Goal: Information Seeking & Learning: Learn about a topic

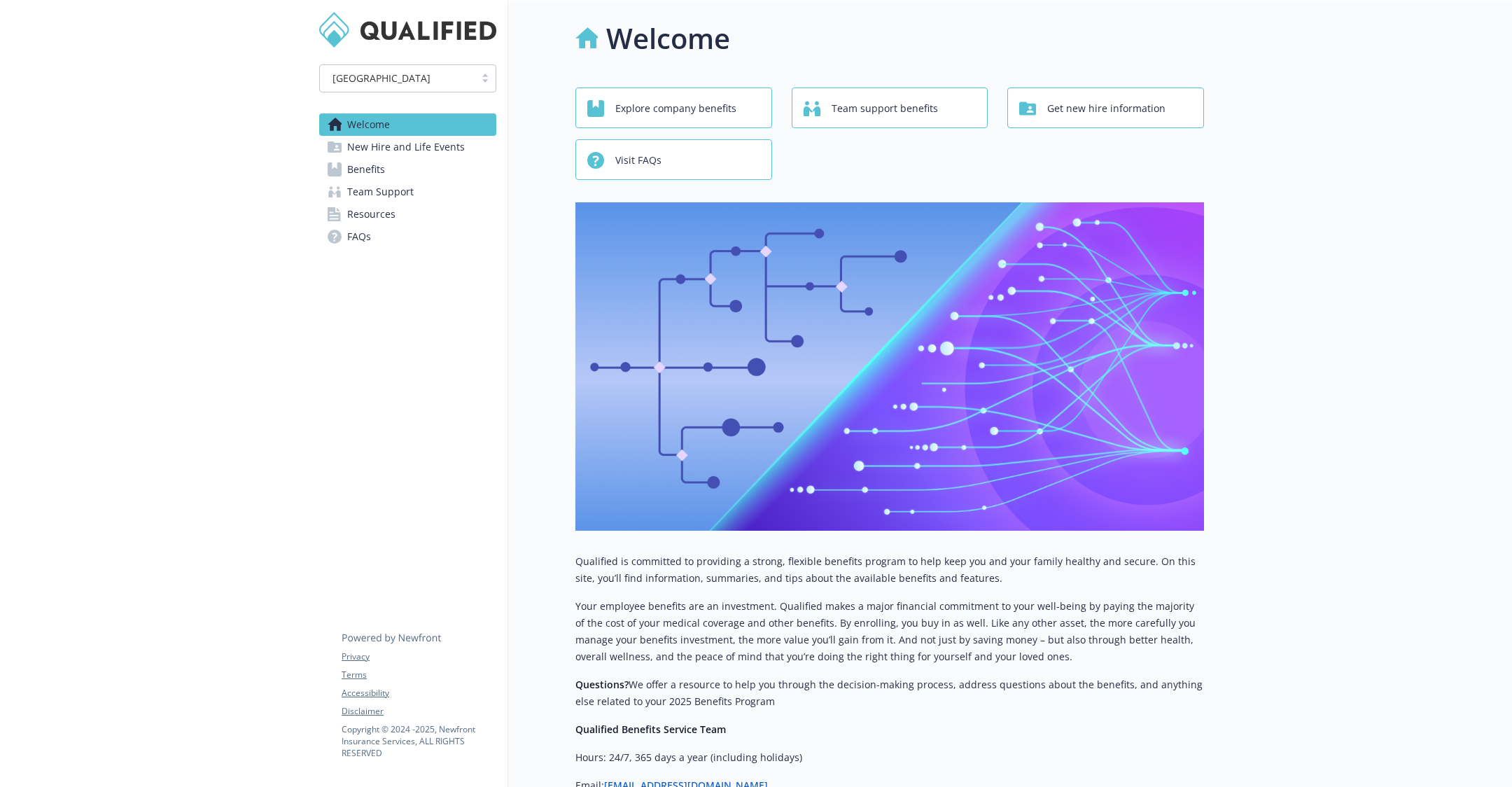
click at [427, 140] on span "New Hire and Life Events" at bounding box center [405, 147] width 118 height 23
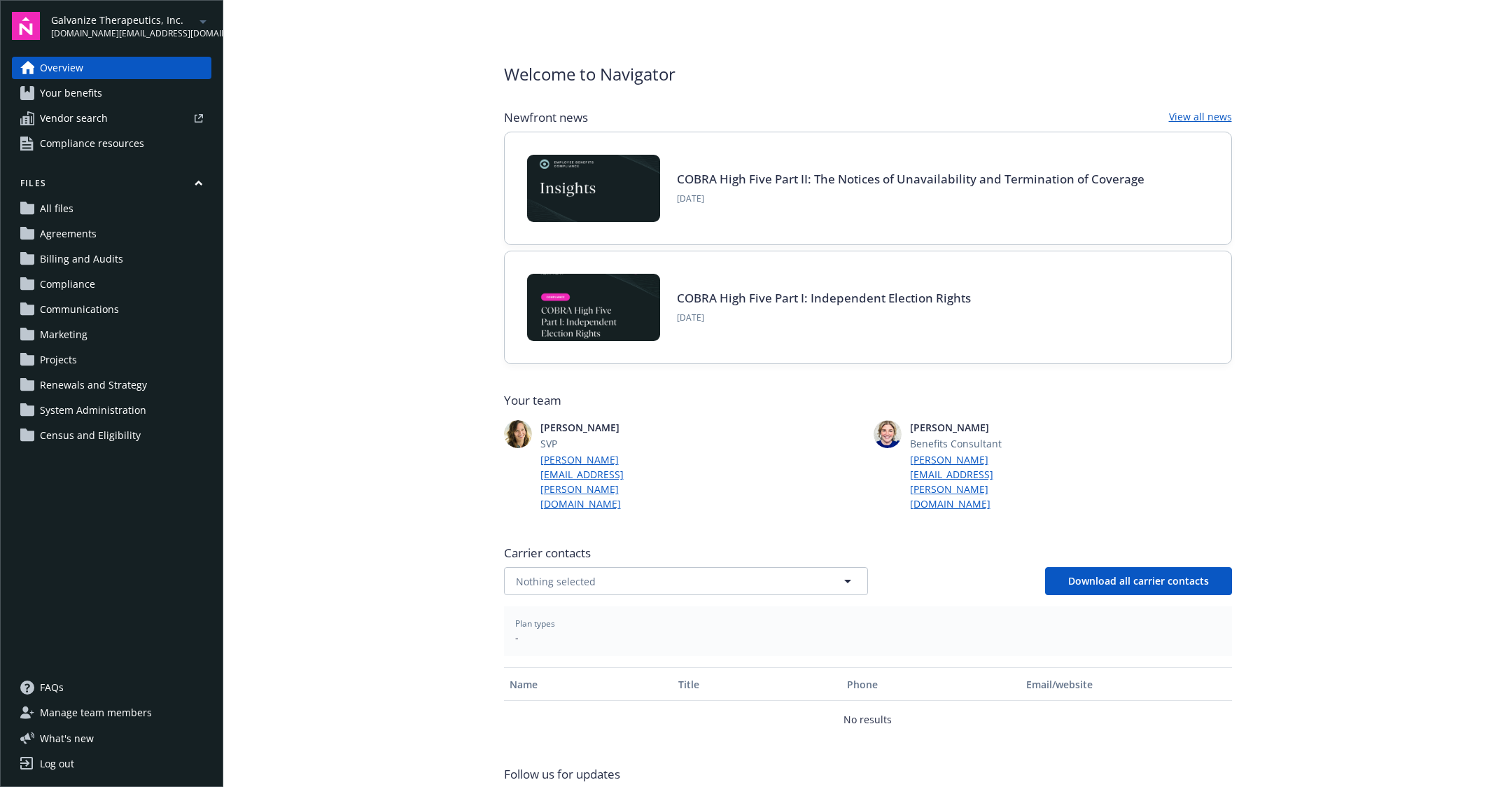
click at [116, 97] on link "Your benefits" at bounding box center [111, 93] width 199 height 23
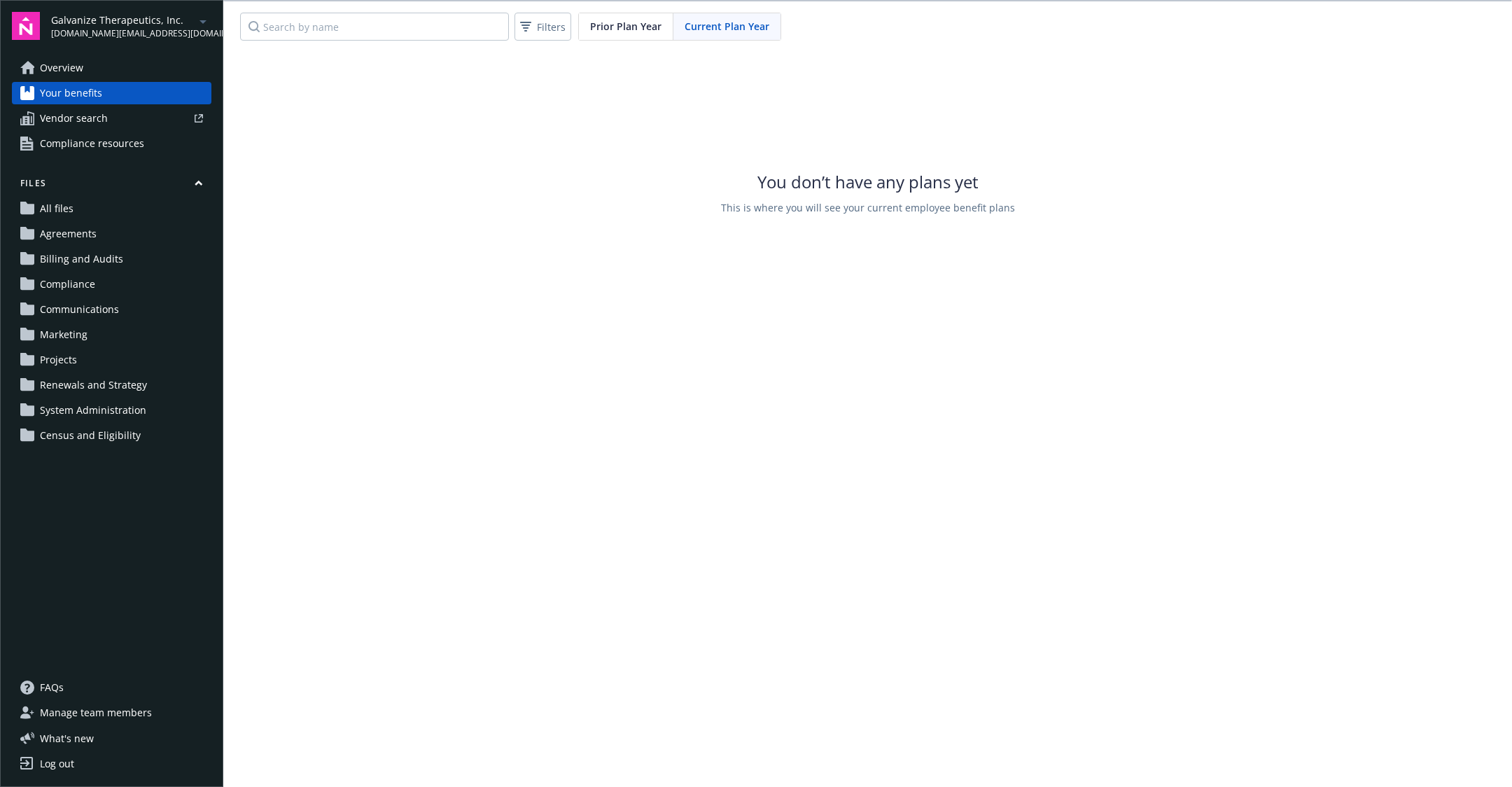
click at [113, 123] on link "Vendor search" at bounding box center [111, 118] width 199 height 23
click at [690, 39] on div "Current Plan Year" at bounding box center [726, 26] width 107 height 27
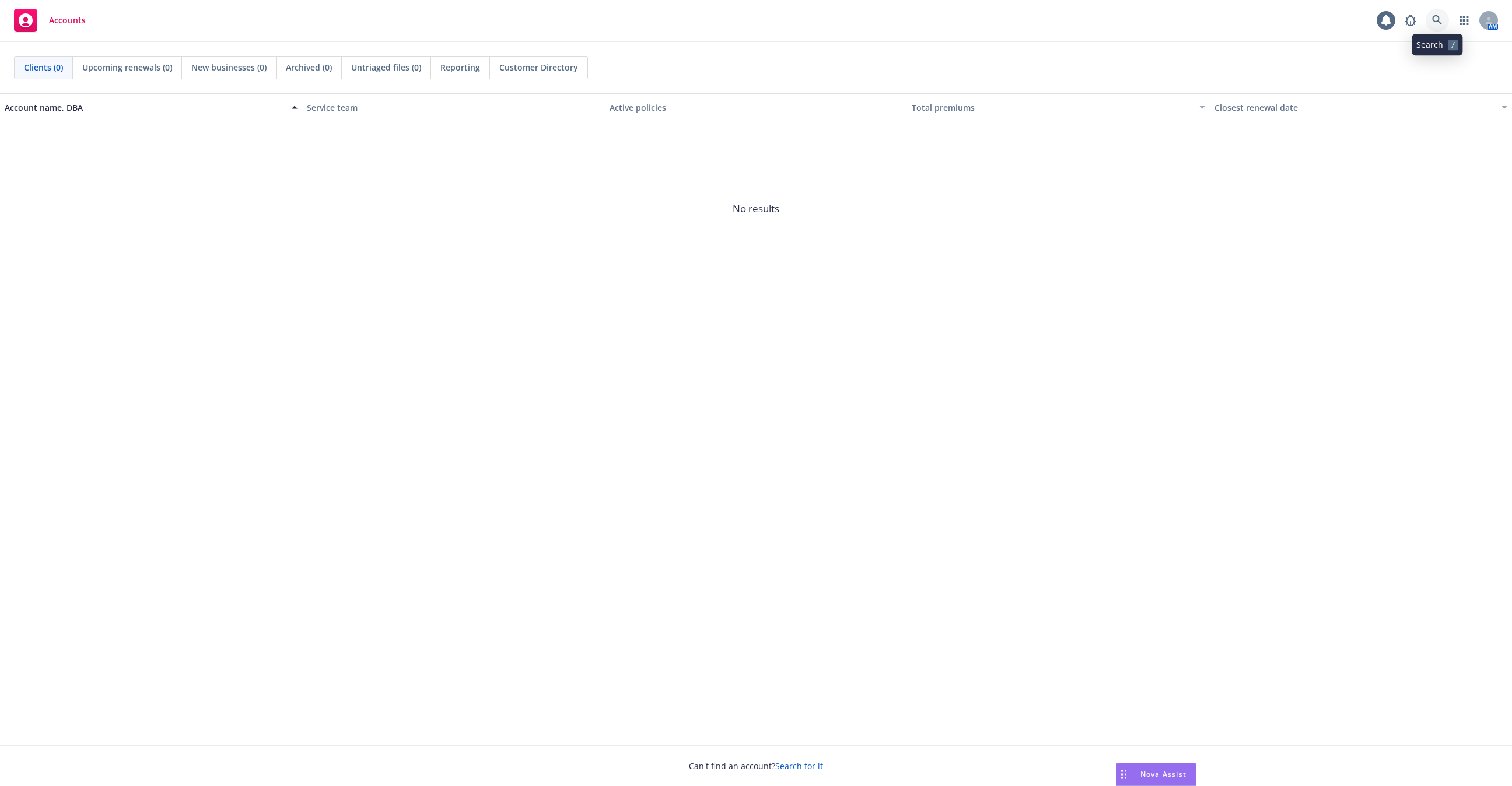
click at [1436, 17] on icon at bounding box center [1437, 20] width 11 height 11
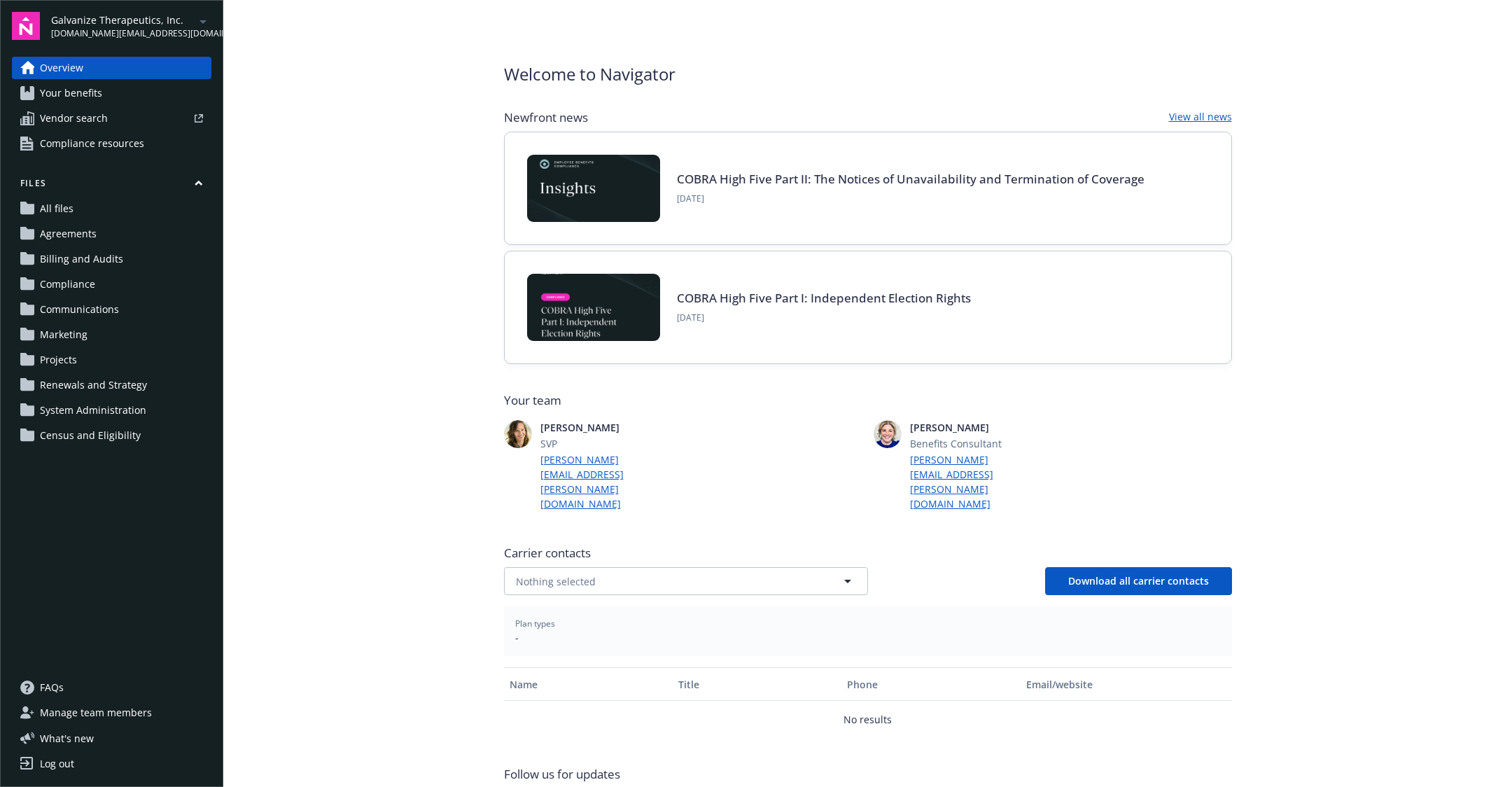
click at [93, 99] on span "Your benefits" at bounding box center [70, 93] width 62 height 23
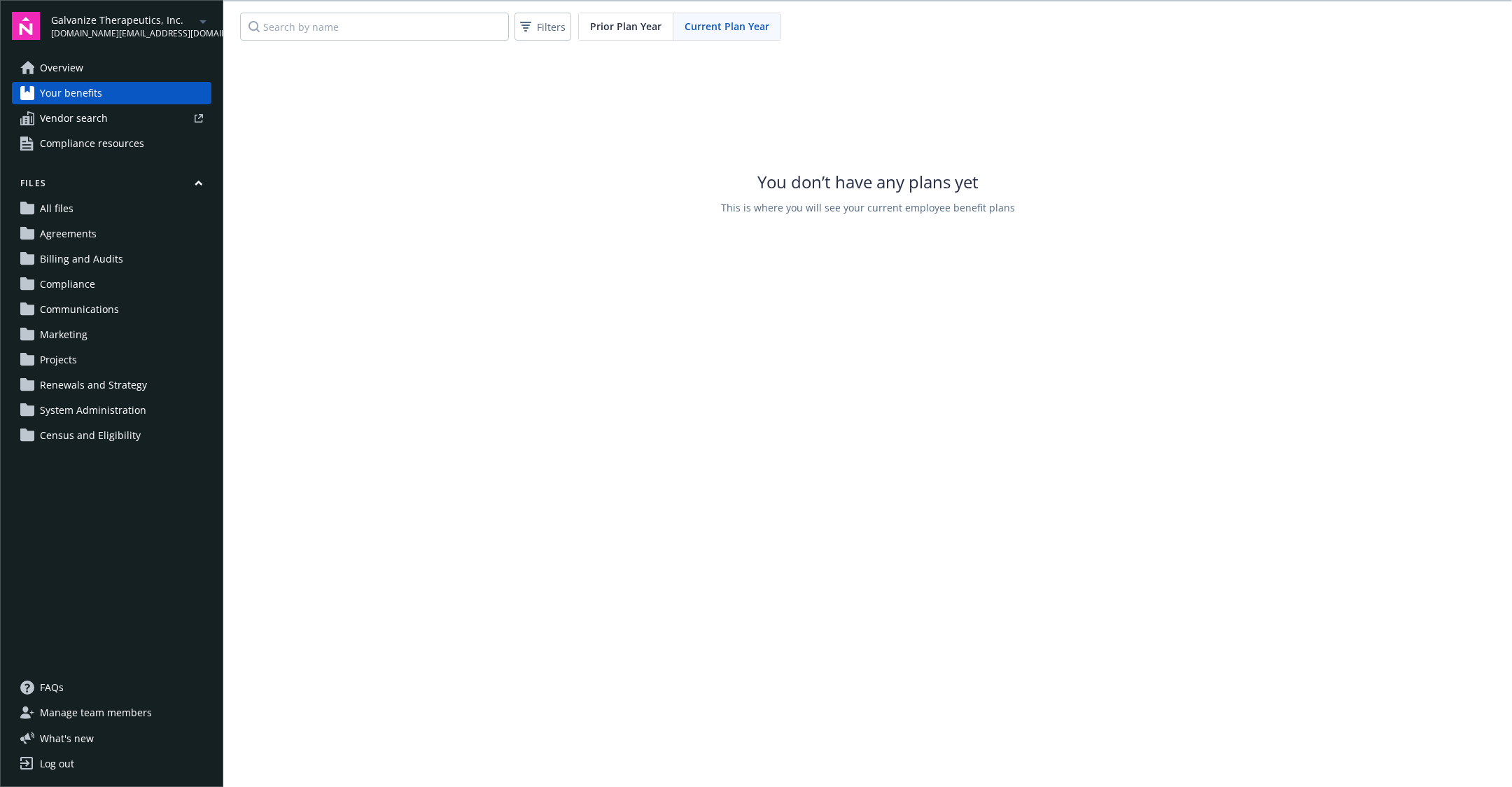
click at [662, 30] on div "Prior Plan Year" at bounding box center [625, 26] width 94 height 27
click at [737, 28] on span "Current Plan Year" at bounding box center [726, 26] width 84 height 15
click at [526, 30] on icon at bounding box center [525, 26] width 11 height 11
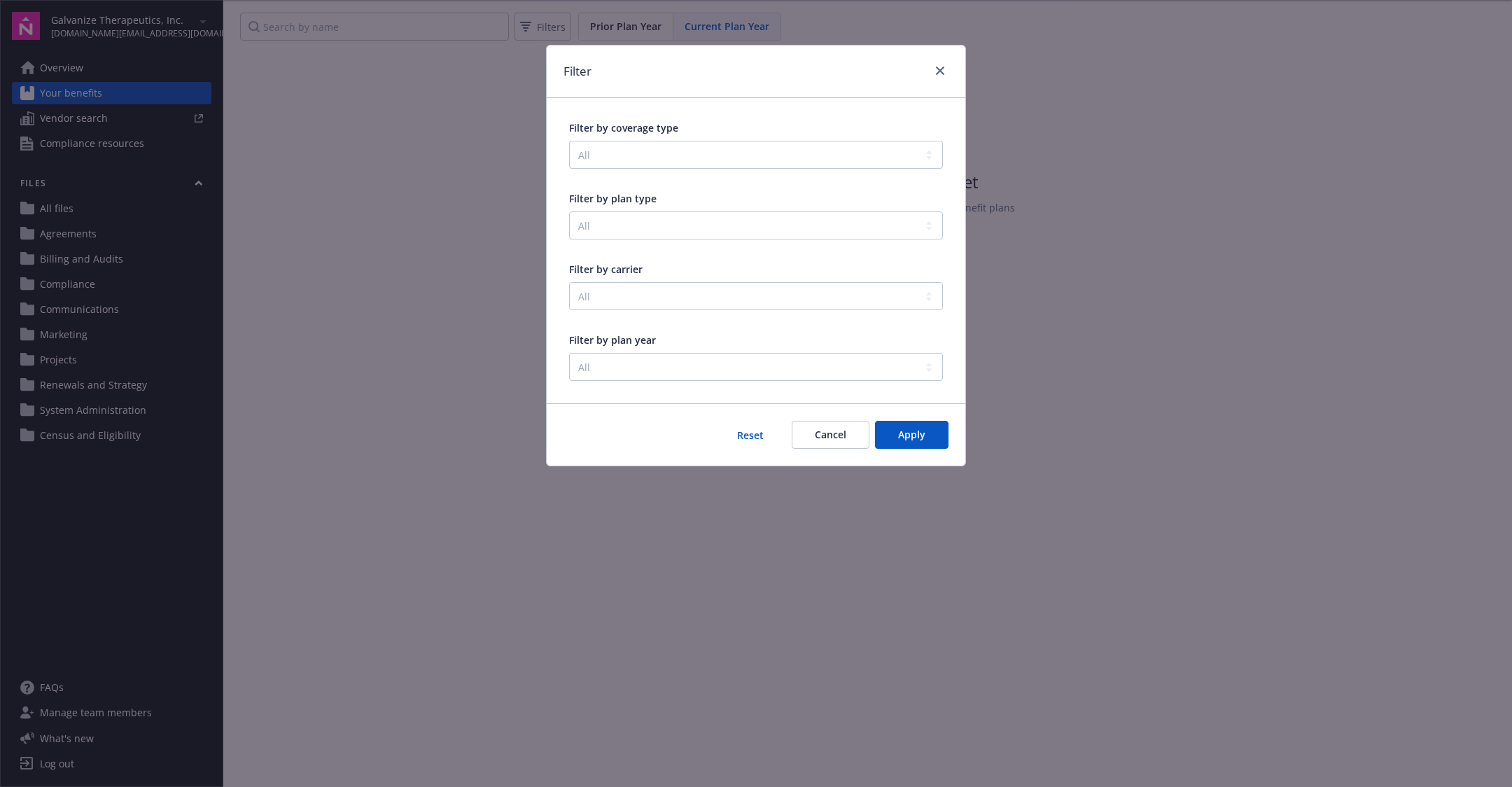
click at [614, 389] on div "Filter by coverage type All Filter by plan type All Filter by carrier All Filte…" at bounding box center [756, 251] width 418 height 305
click at [640, 357] on select "All" at bounding box center [755, 367] width 374 height 28
click at [940, 55] on div "Filter" at bounding box center [756, 71] width 418 height 53
click at [940, 66] on icon "close" at bounding box center [939, 70] width 8 height 8
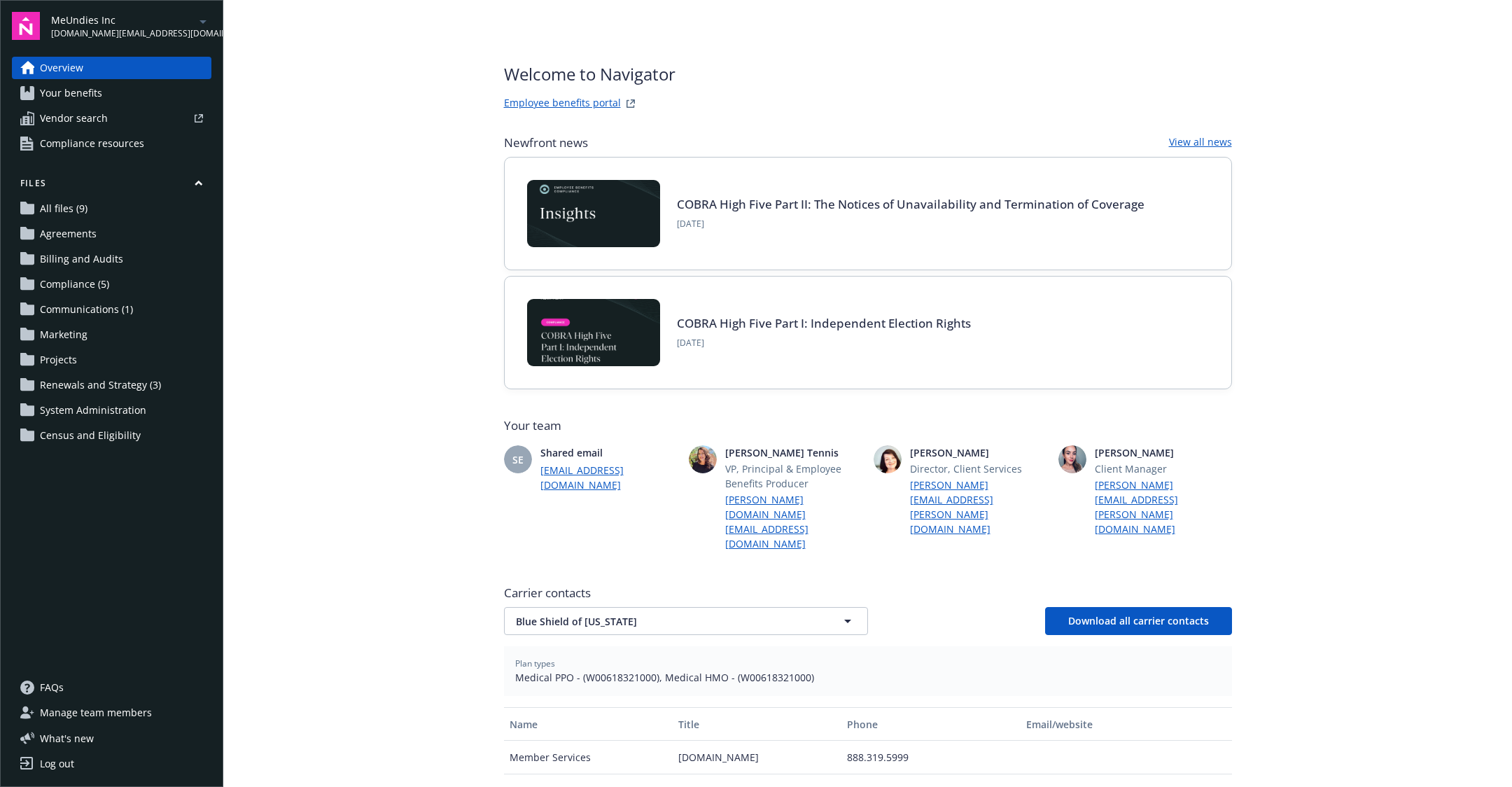
click at [123, 92] on link "Your benefits" at bounding box center [111, 93] width 199 height 23
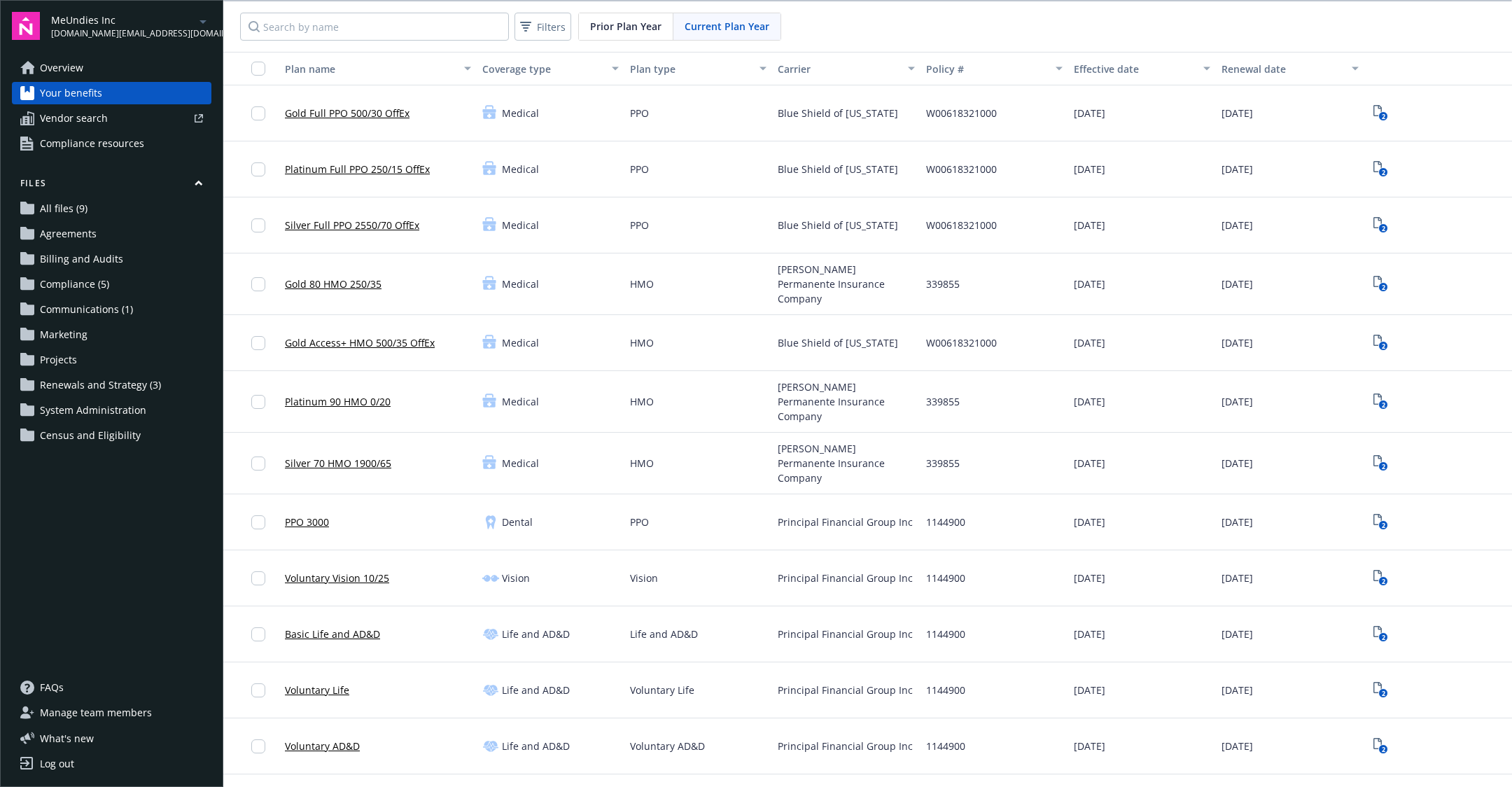
click at [733, 35] on div "Current Plan Year" at bounding box center [726, 26] width 107 height 27
click at [535, 38] on button "Filters" at bounding box center [542, 27] width 56 height 28
click at [711, 30] on span "Current Plan Year" at bounding box center [726, 26] width 84 height 15
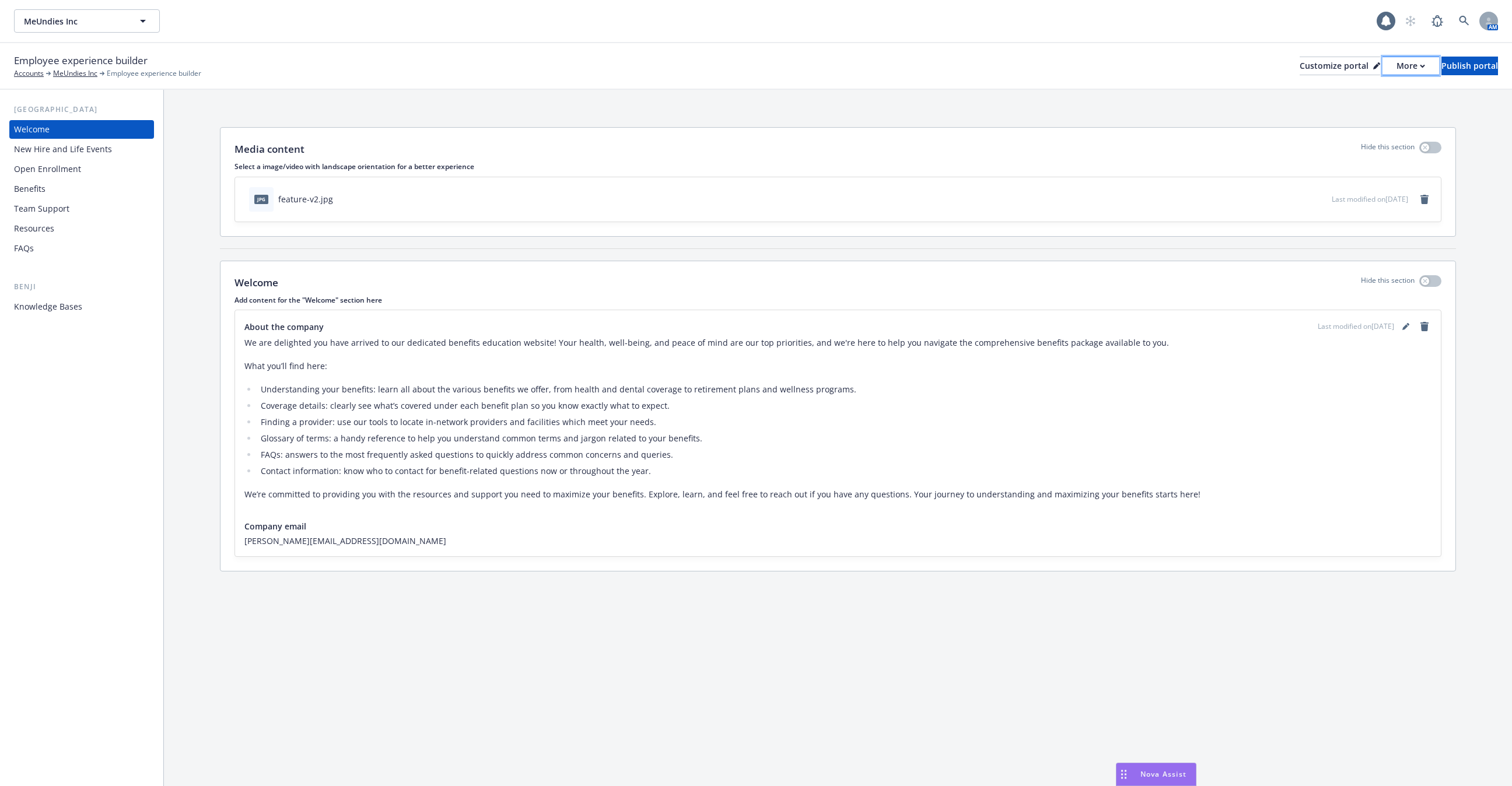
click at [1396, 73] on div "More" at bounding box center [1410, 65] width 29 height 17
click at [1358, 109] on link "Copy portal link" at bounding box center [1348, 116] width 107 height 23
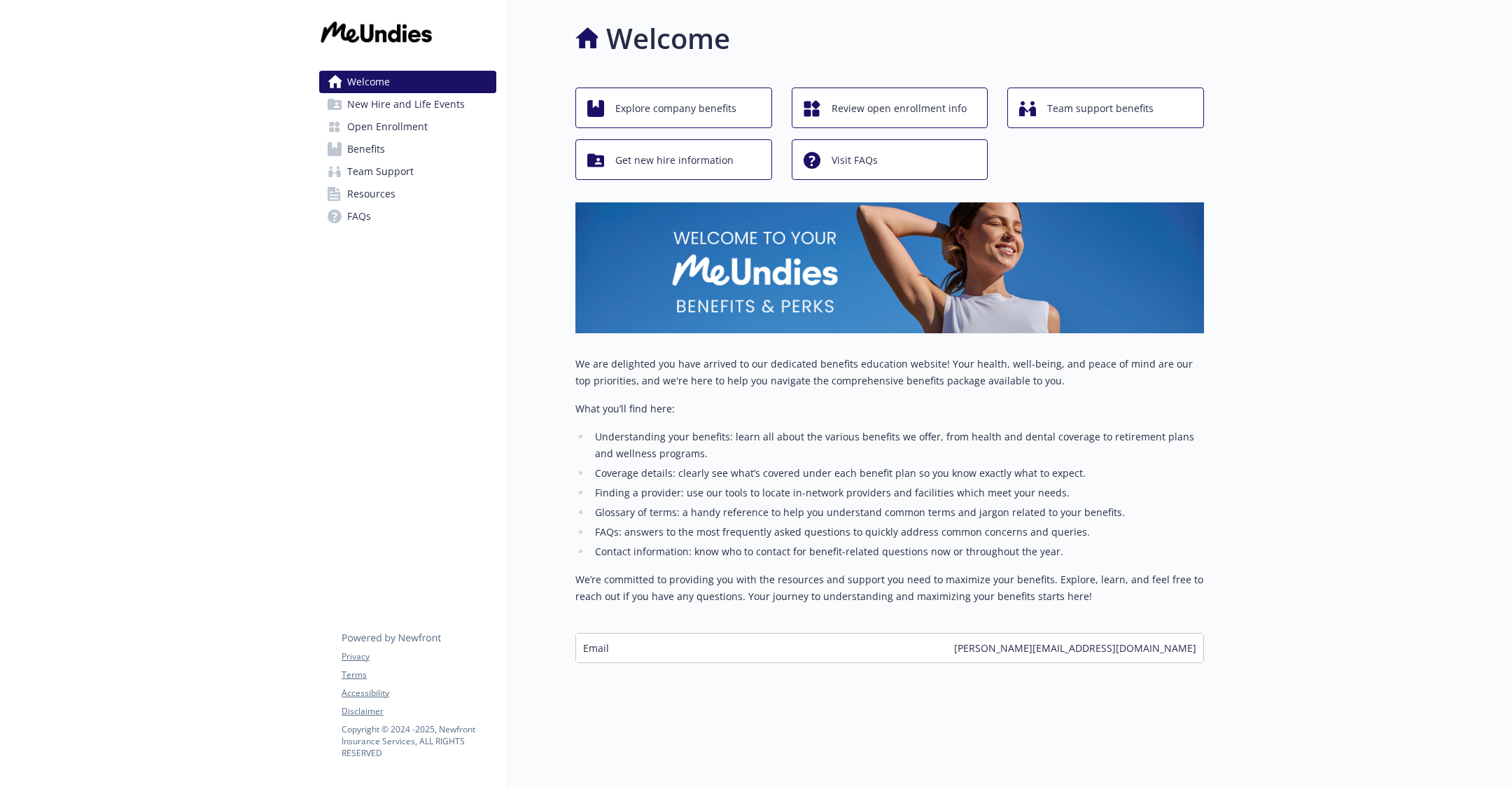
click at [407, 131] on span "Open Enrollment" at bounding box center [386, 127] width 80 height 23
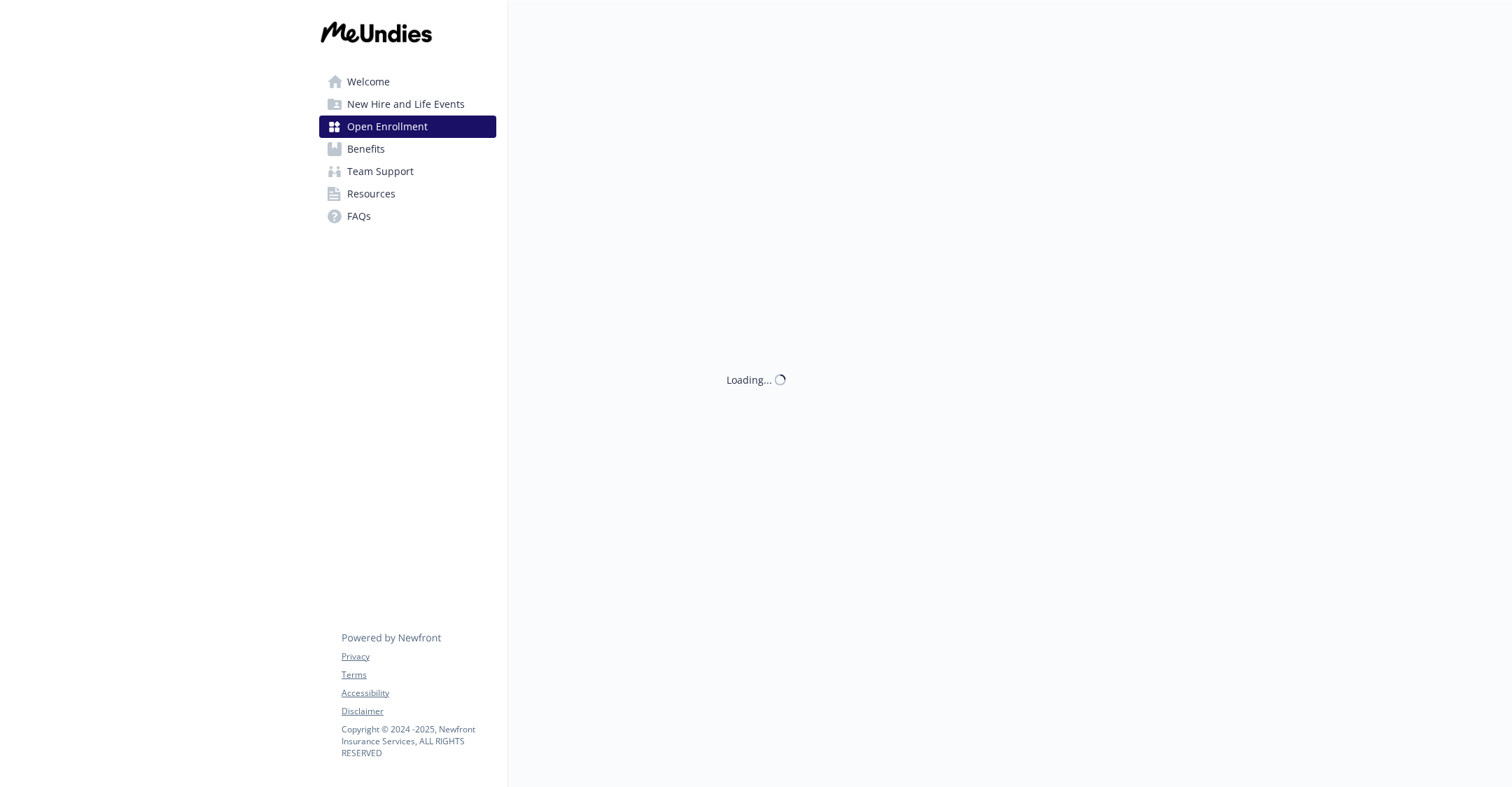
click at [407, 148] on link "Benefits" at bounding box center [407, 149] width 177 height 23
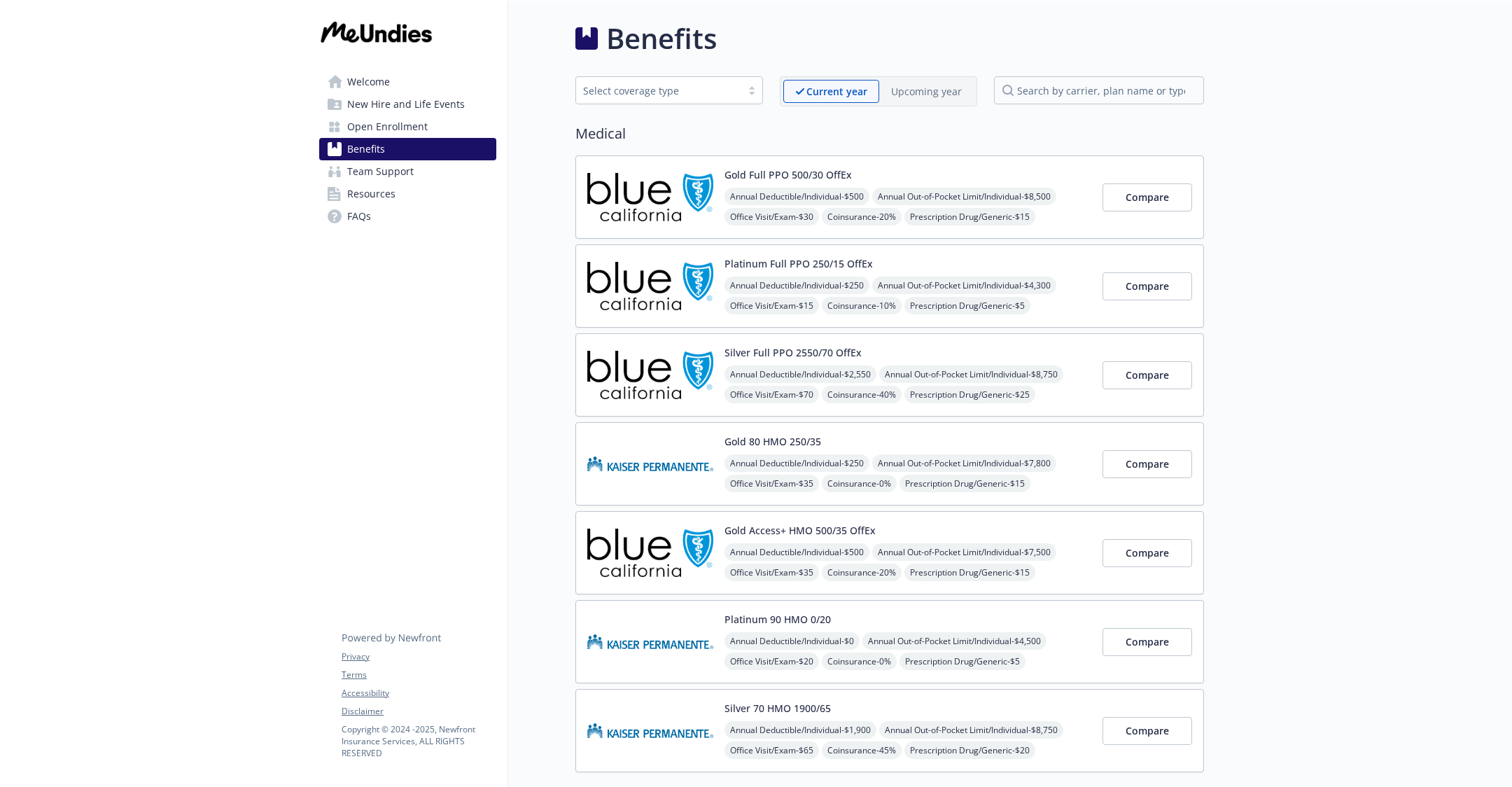
click at [921, 94] on p "Upcoming year" at bounding box center [925, 91] width 70 height 15
click at [804, 90] on p "Current year" at bounding box center [824, 91] width 59 height 15
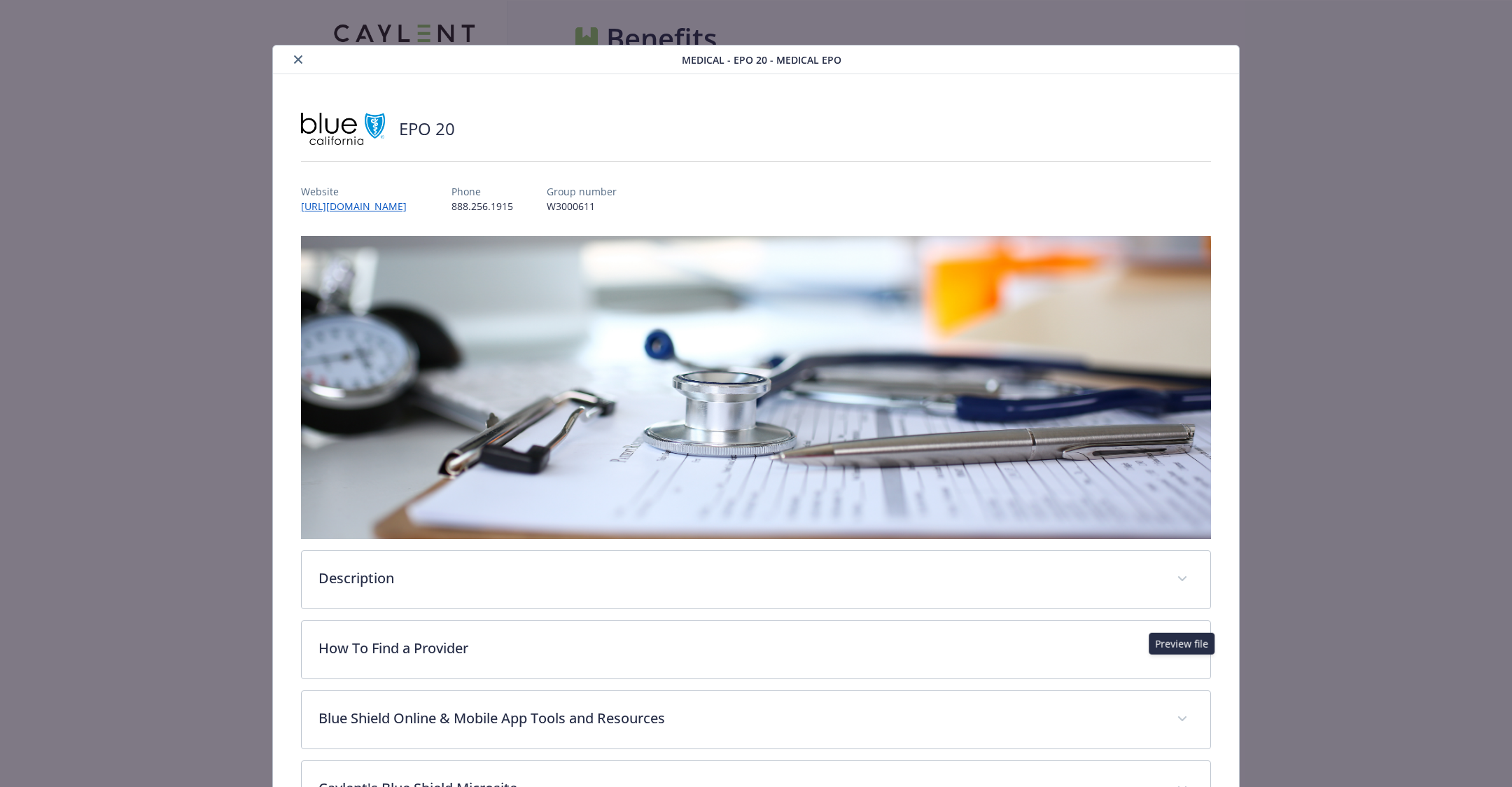
scroll to position [941, 0]
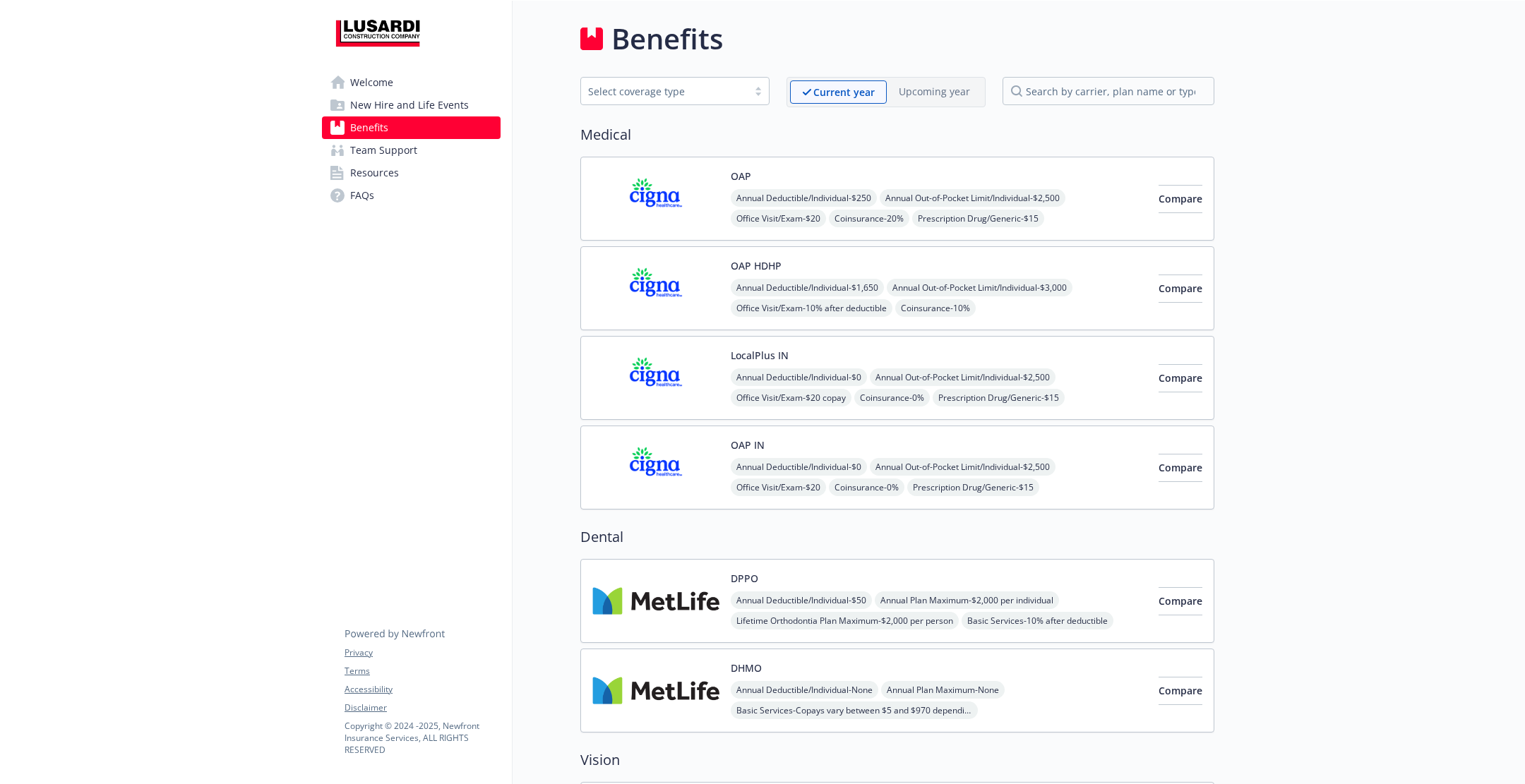
click at [448, 112] on span "New Hire and Life Events" at bounding box center [409, 105] width 119 height 23
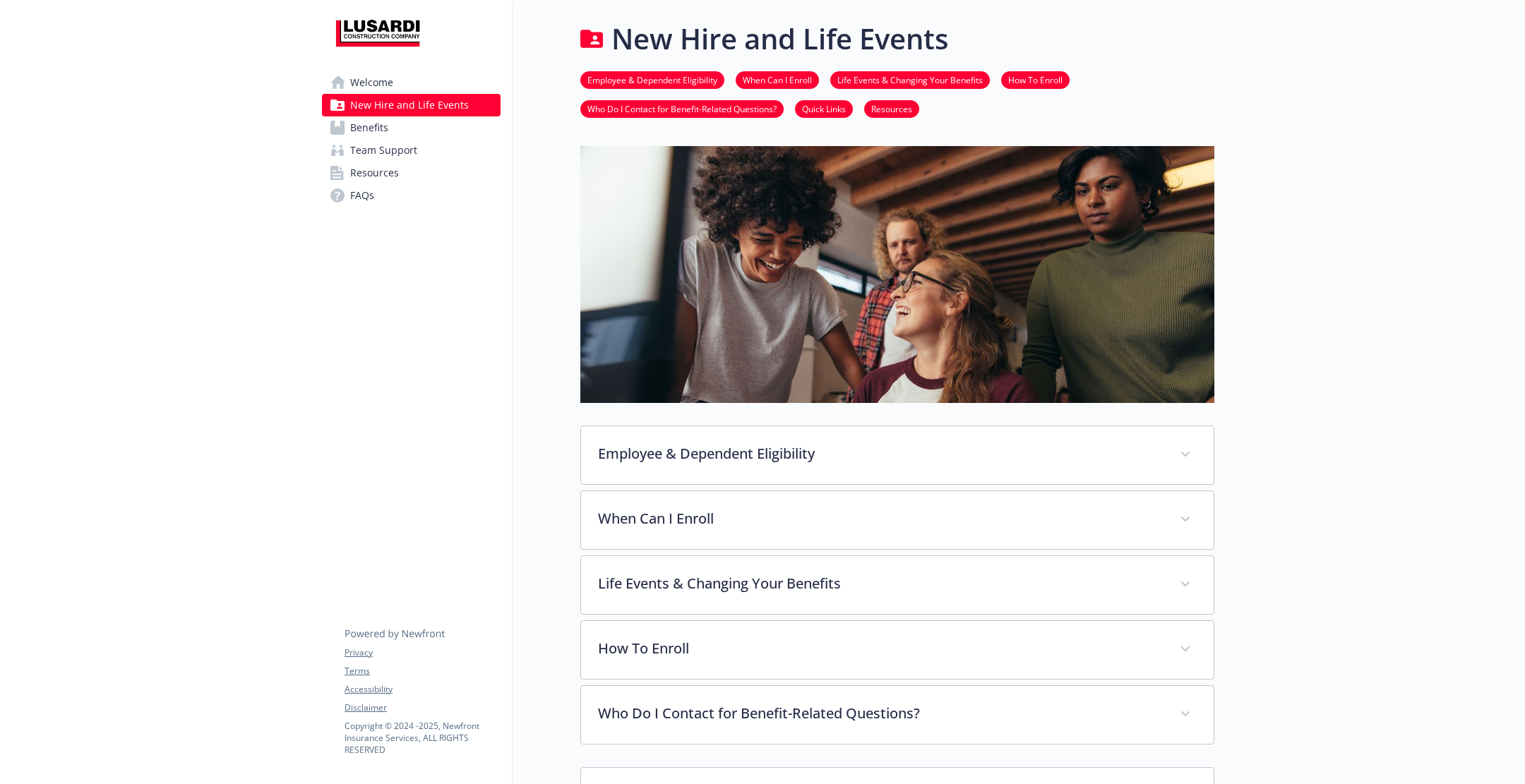
click at [428, 133] on link "Benefits" at bounding box center [411, 128] width 179 height 23
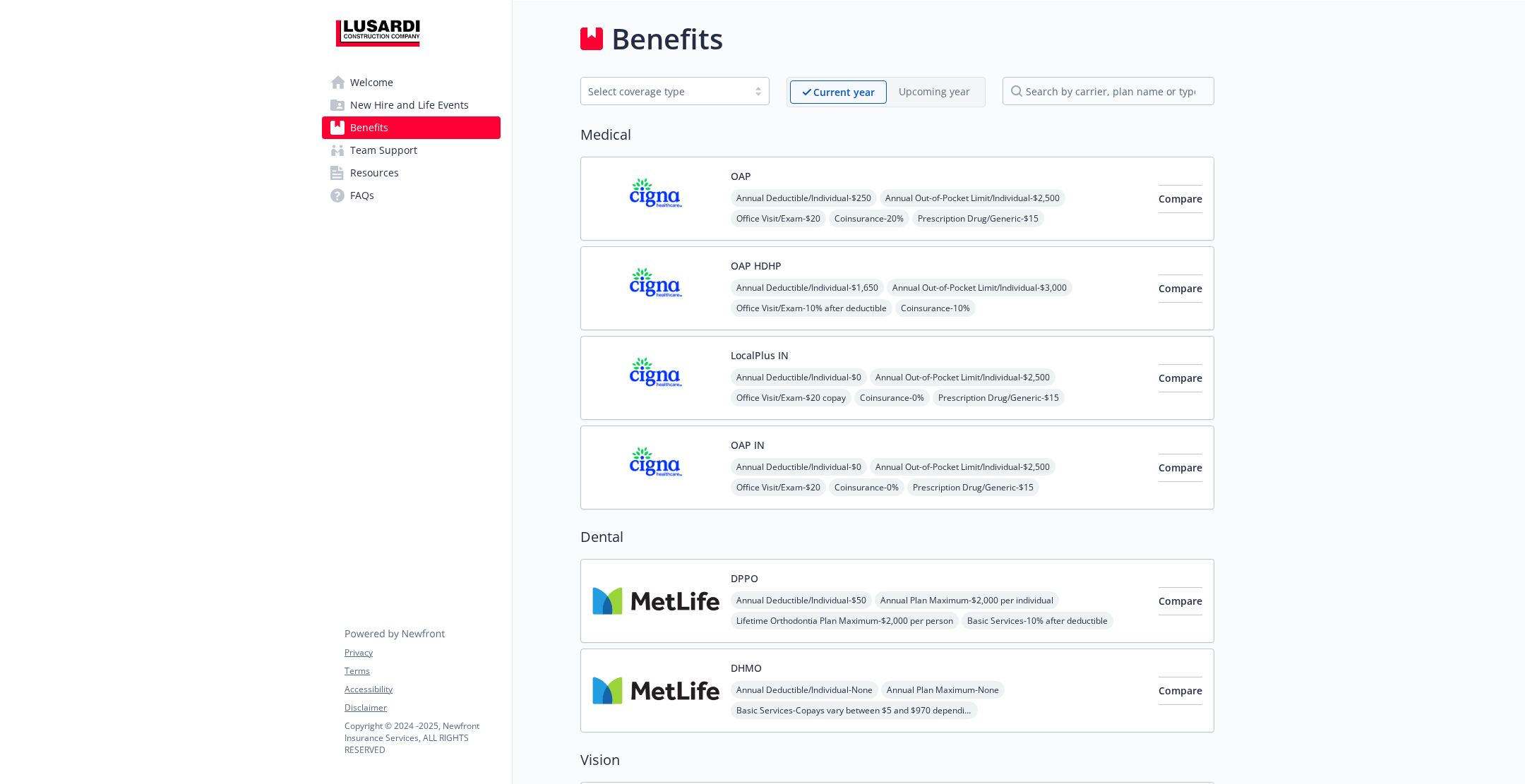
click at [428, 133] on link "Benefits" at bounding box center [411, 128] width 179 height 23
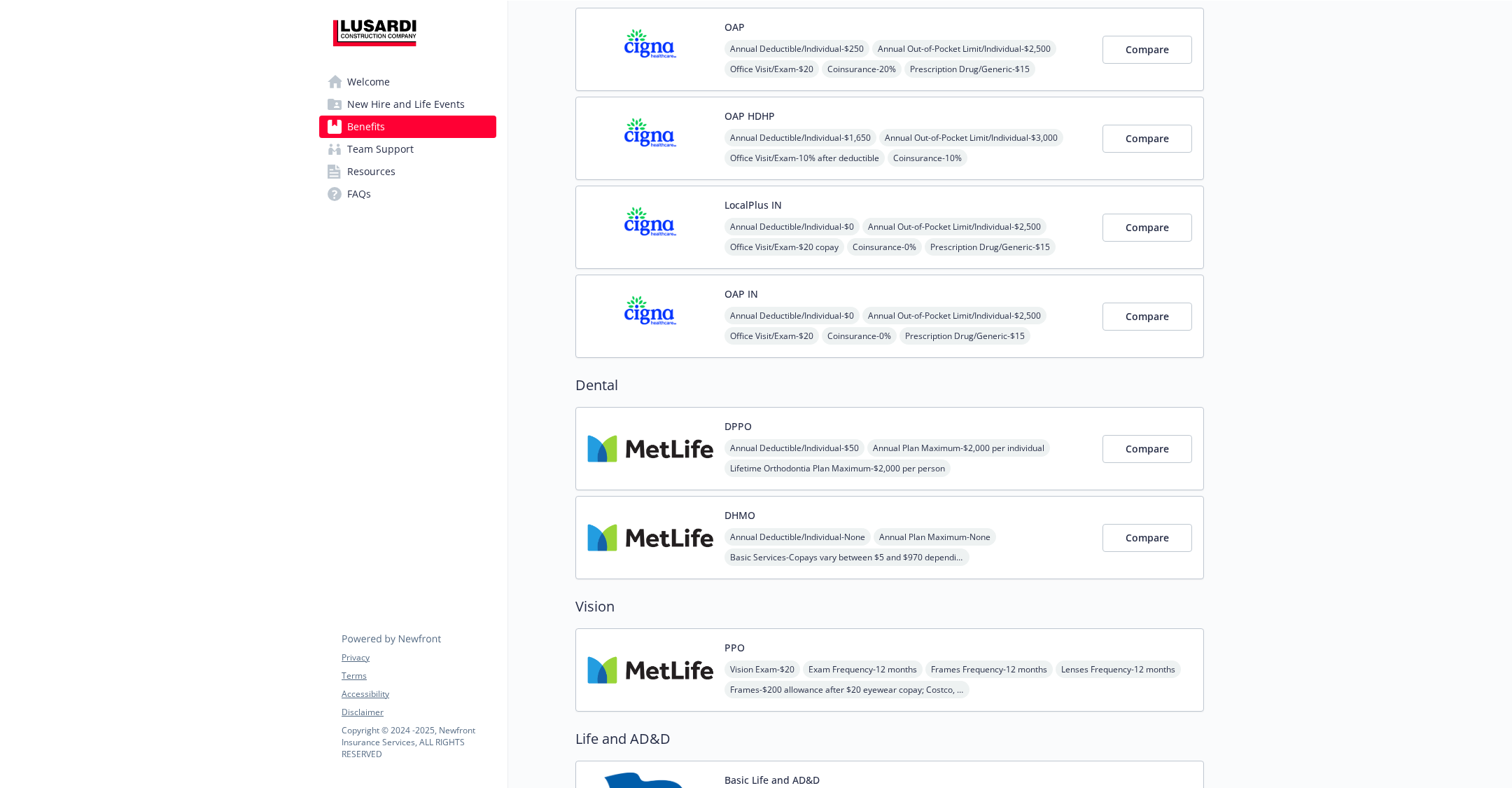
click at [670, 521] on img at bounding box center [650, 537] width 126 height 59
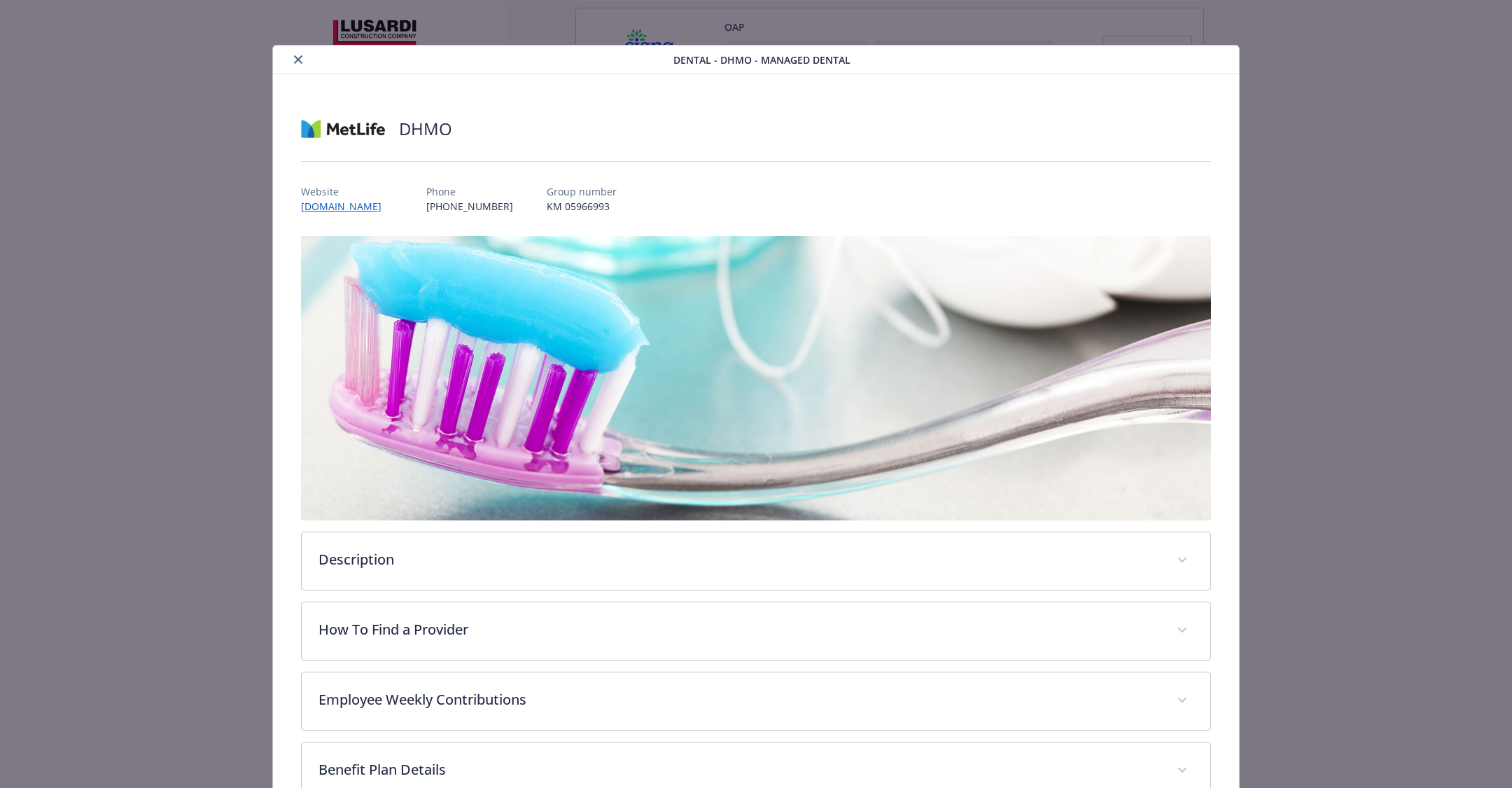
scroll to position [228, 0]
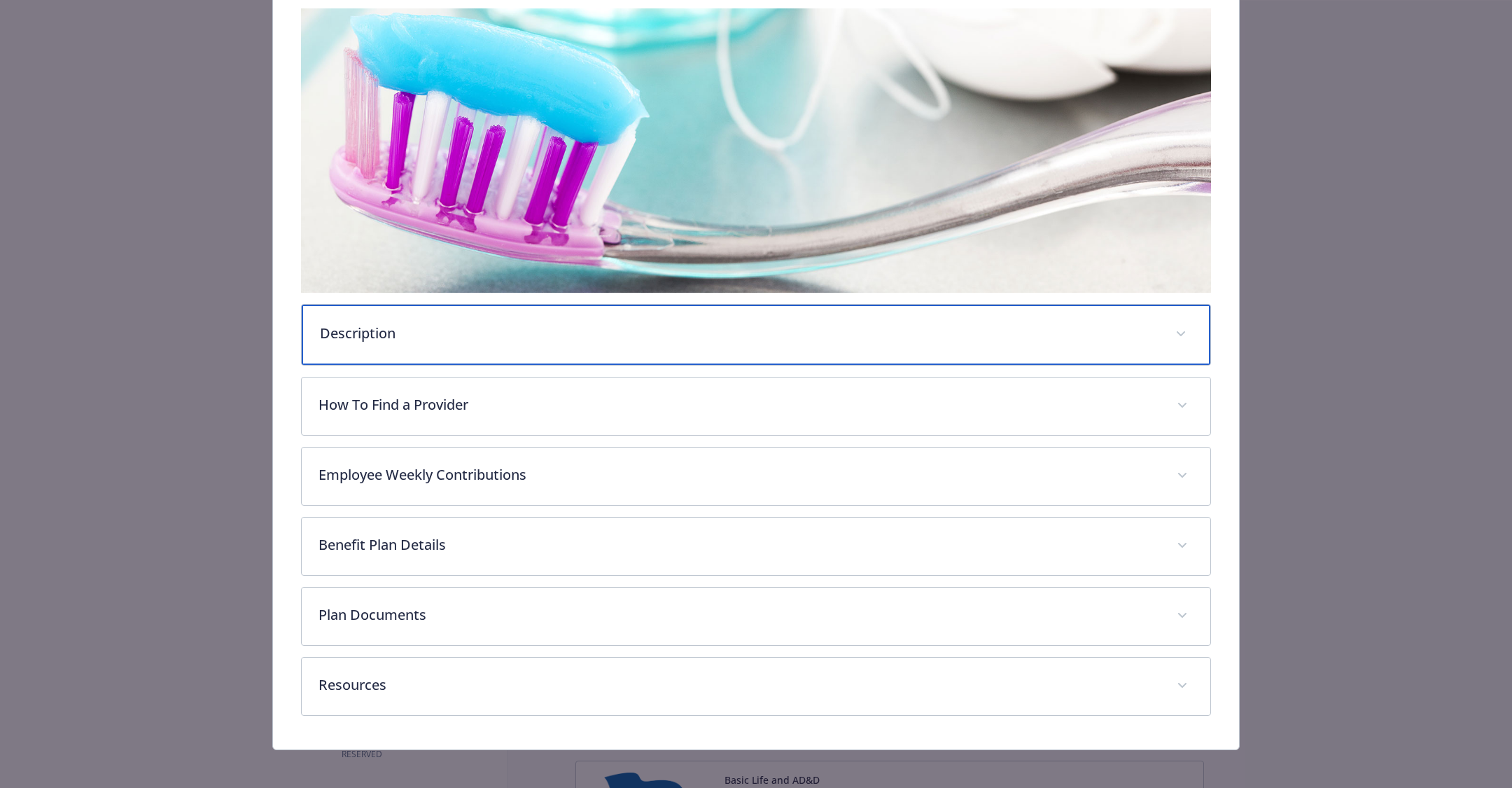
click at [555, 344] on div "Description" at bounding box center [755, 334] width 909 height 60
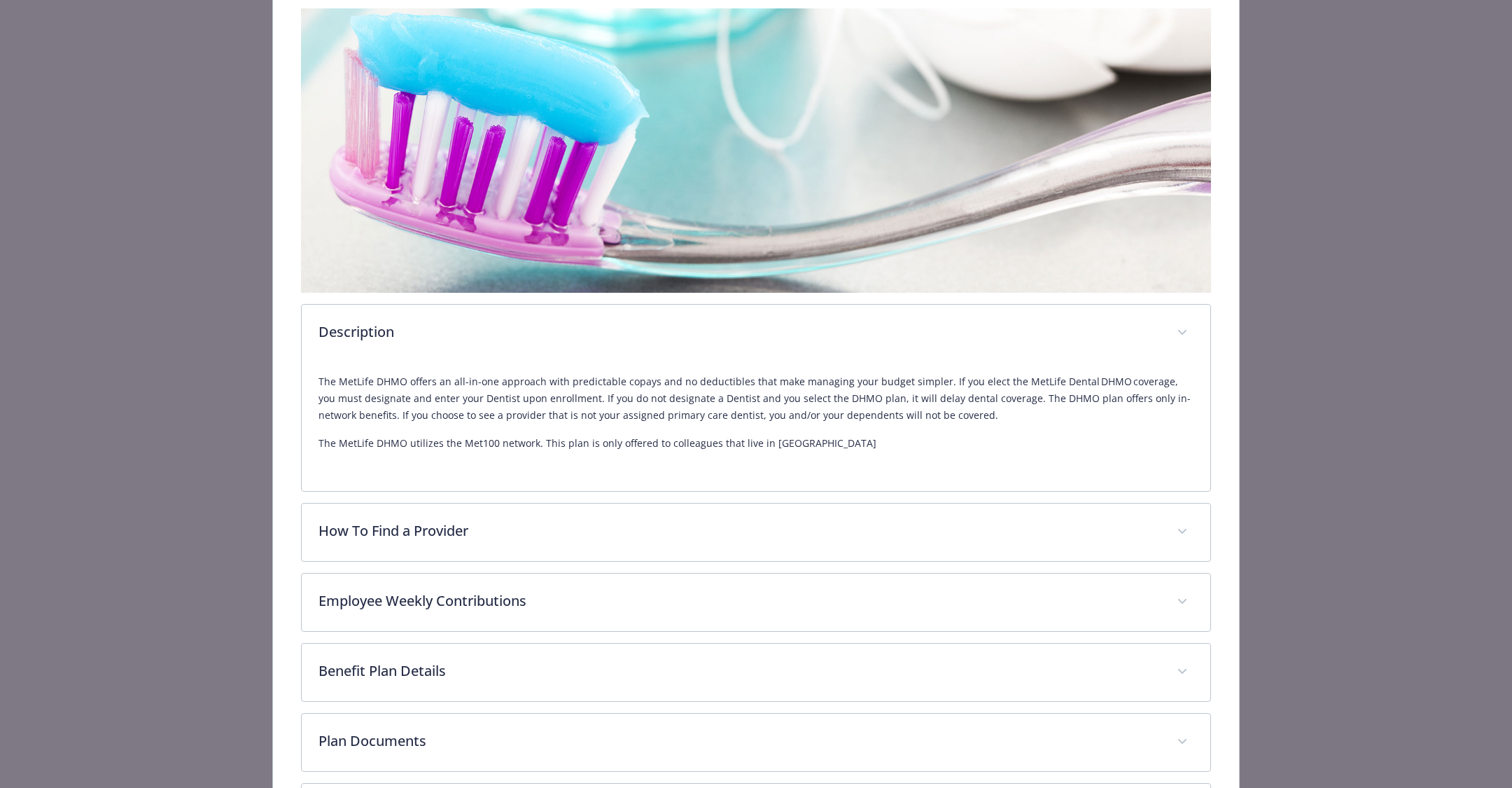
click at [478, 443] on p "The MetLife DHMO utilizes the Met100 network. This plan is only offered to coll…" at bounding box center [755, 443] width 875 height 17
drag, startPoint x: 461, startPoint y: 443, endPoint x: 494, endPoint y: 443, distance: 33.0
click at [494, 443] on p "The MetLife DHMO utilizes the Met100 network. This plan is only offered to coll…" at bounding box center [755, 443] width 875 height 17
copy p "Met100"
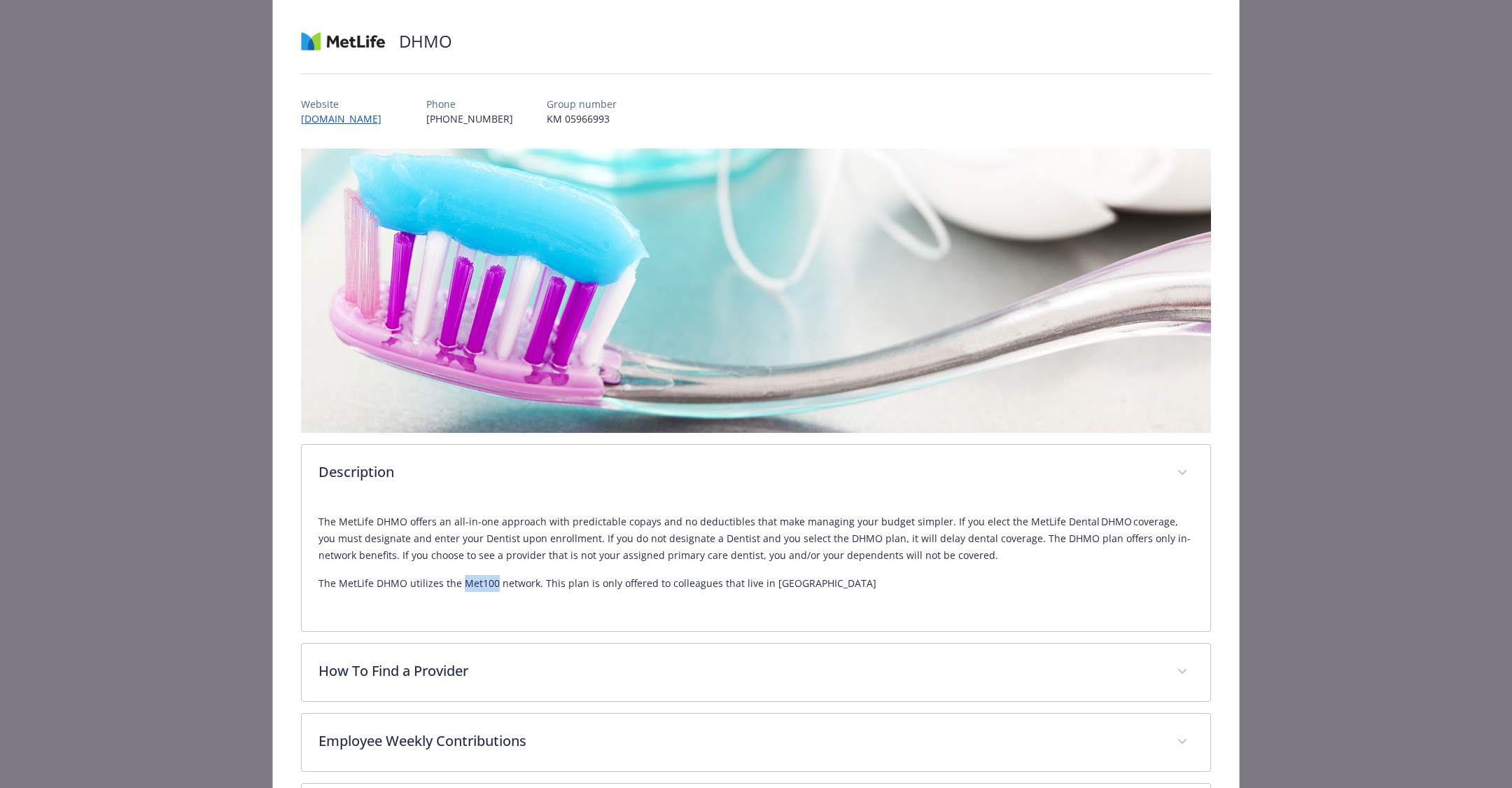
scroll to position [0, 0]
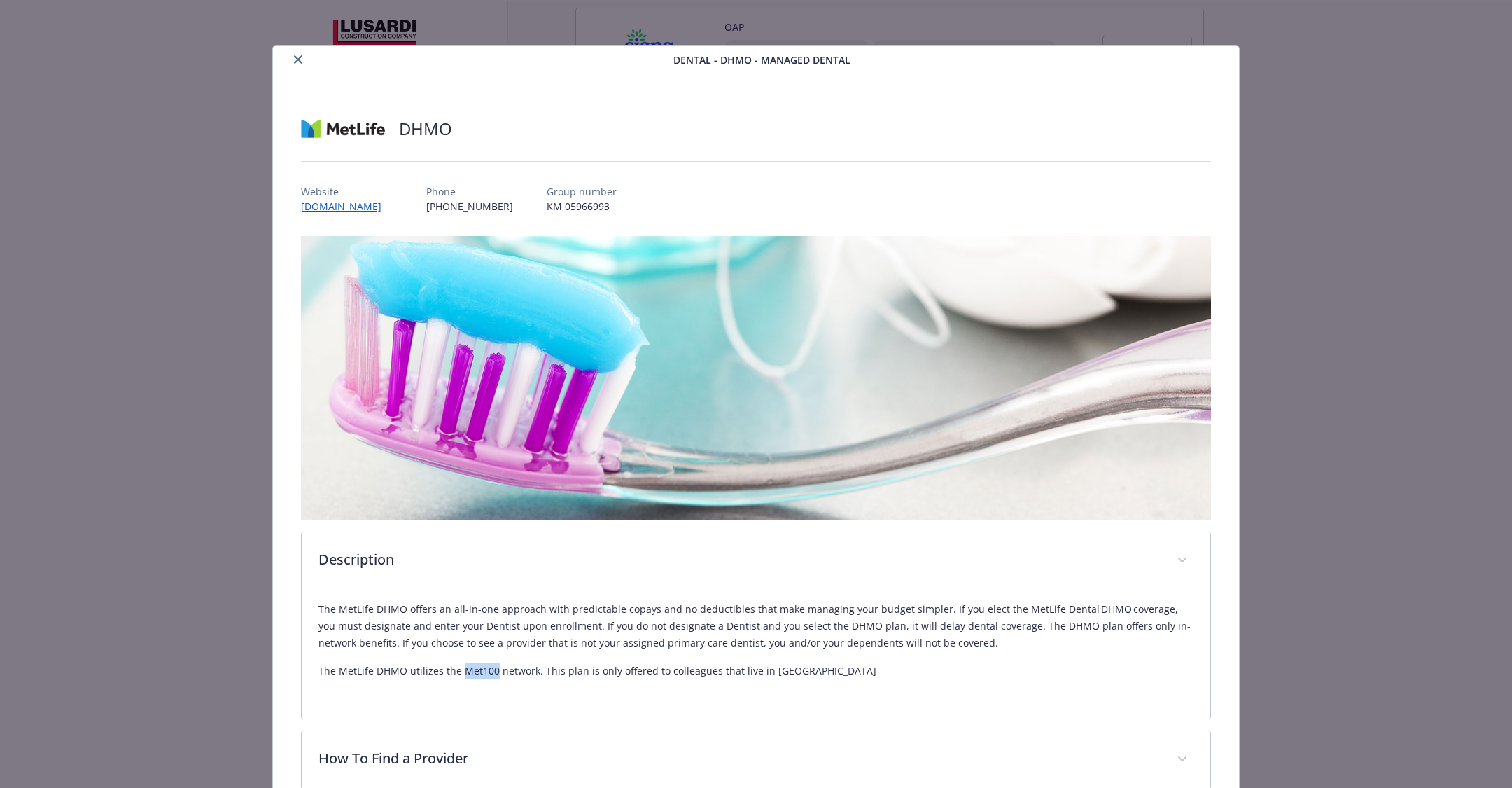
click at [294, 60] on icon "close" at bounding box center [298, 59] width 8 height 8
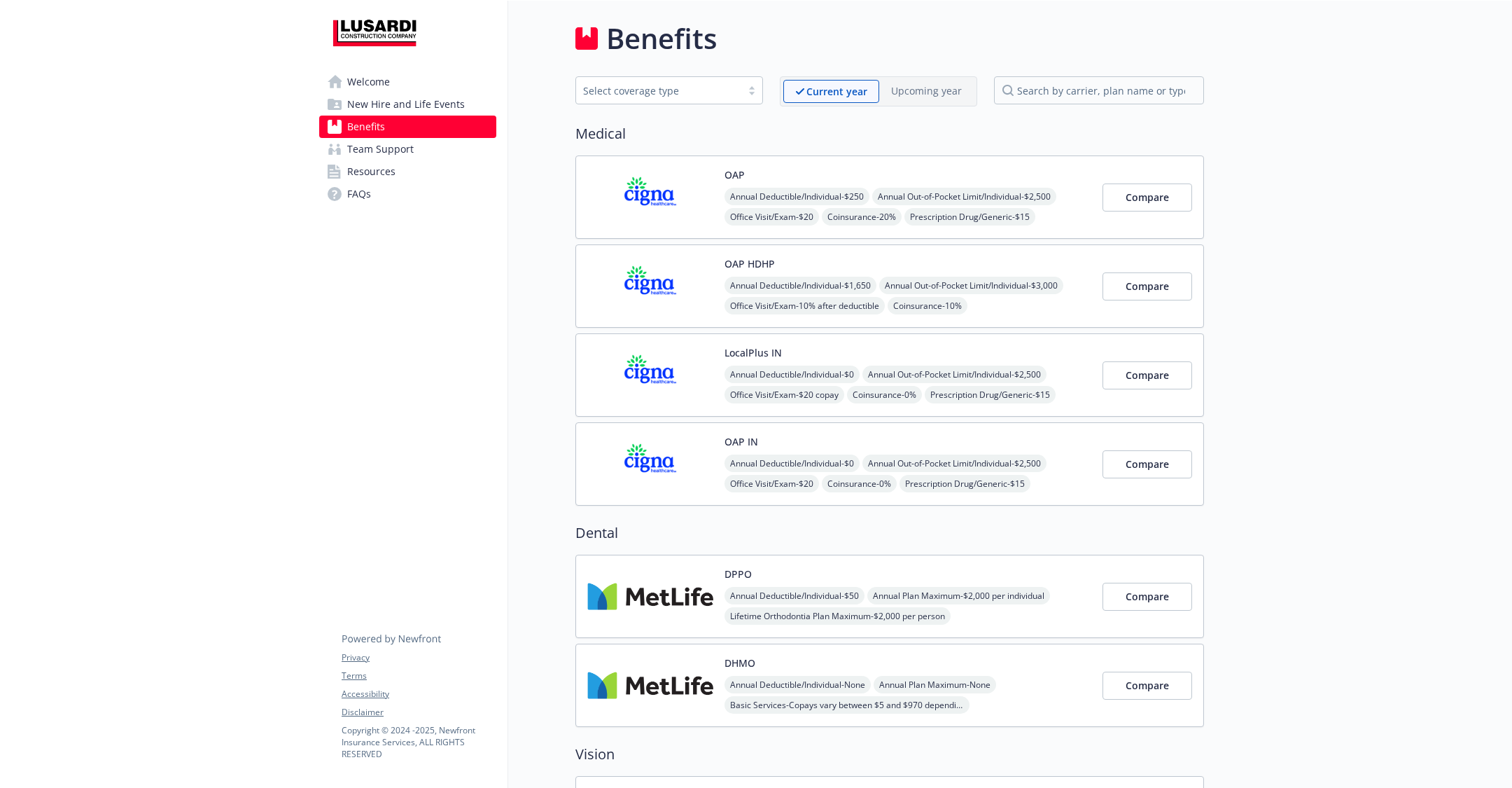
click at [800, 638] on div "DPPO Annual Deductible/Individual - $50 Annual Plan Maximum - $2,000 per indivi…" at bounding box center [890, 640] width 628 height 172
click at [801, 655] on div "DHMO Annual Deductible/Individual - None Annual Plan Maximum - None Basic Servi…" at bounding box center [908, 685] width 367 height 59
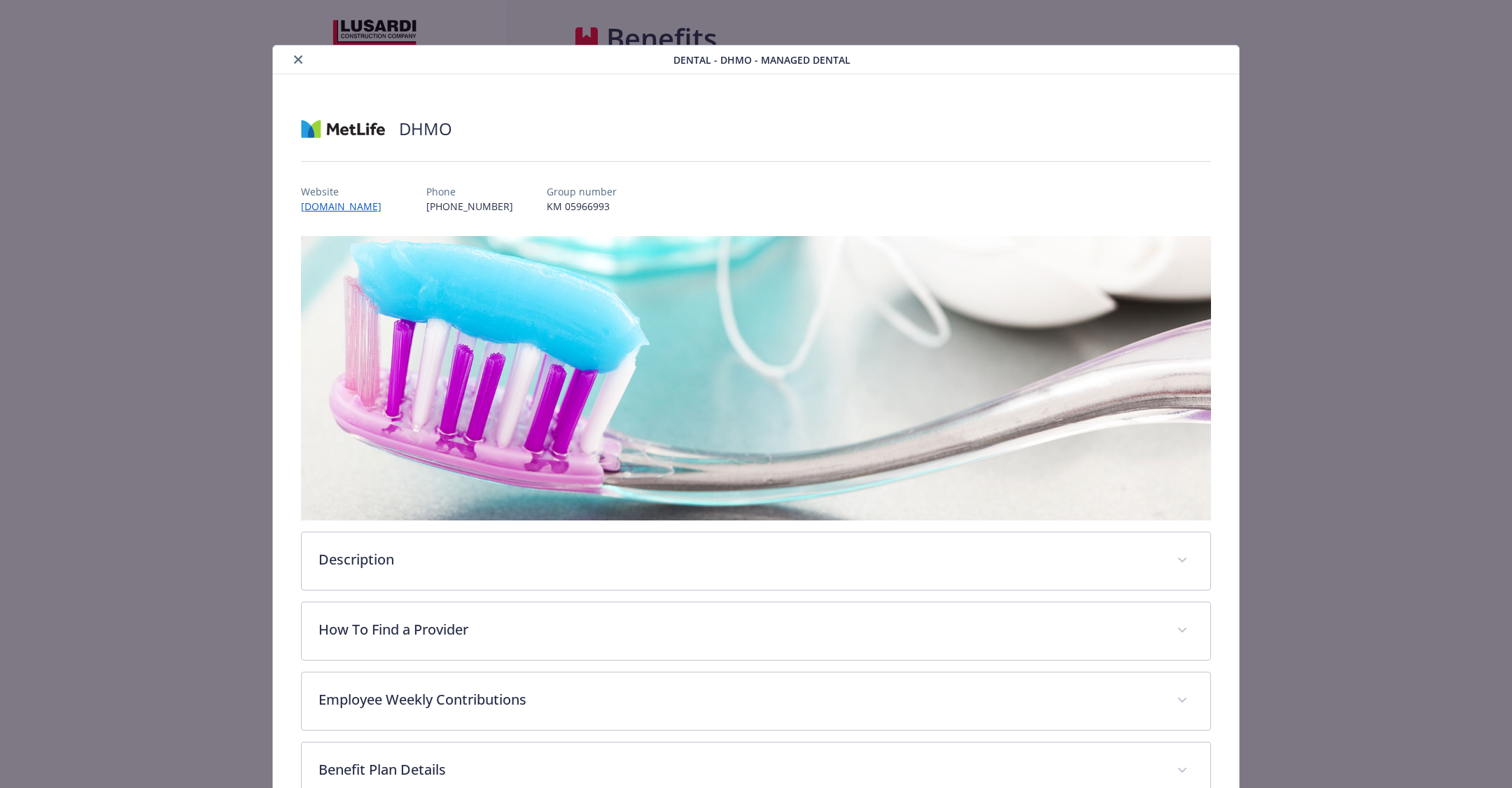
scroll to position [42, 0]
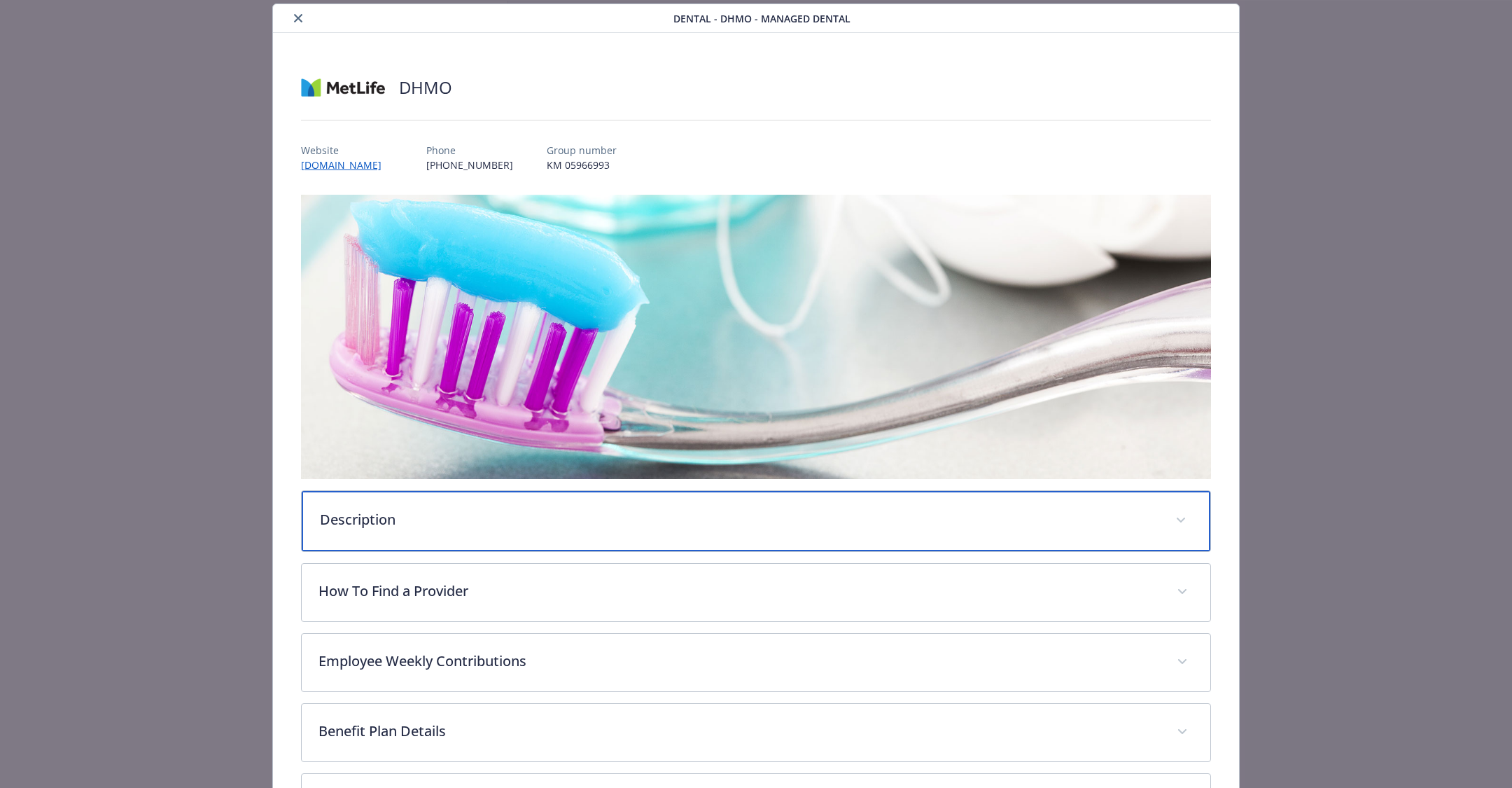
click at [717, 518] on p "Description" at bounding box center [739, 518] width 838 height 21
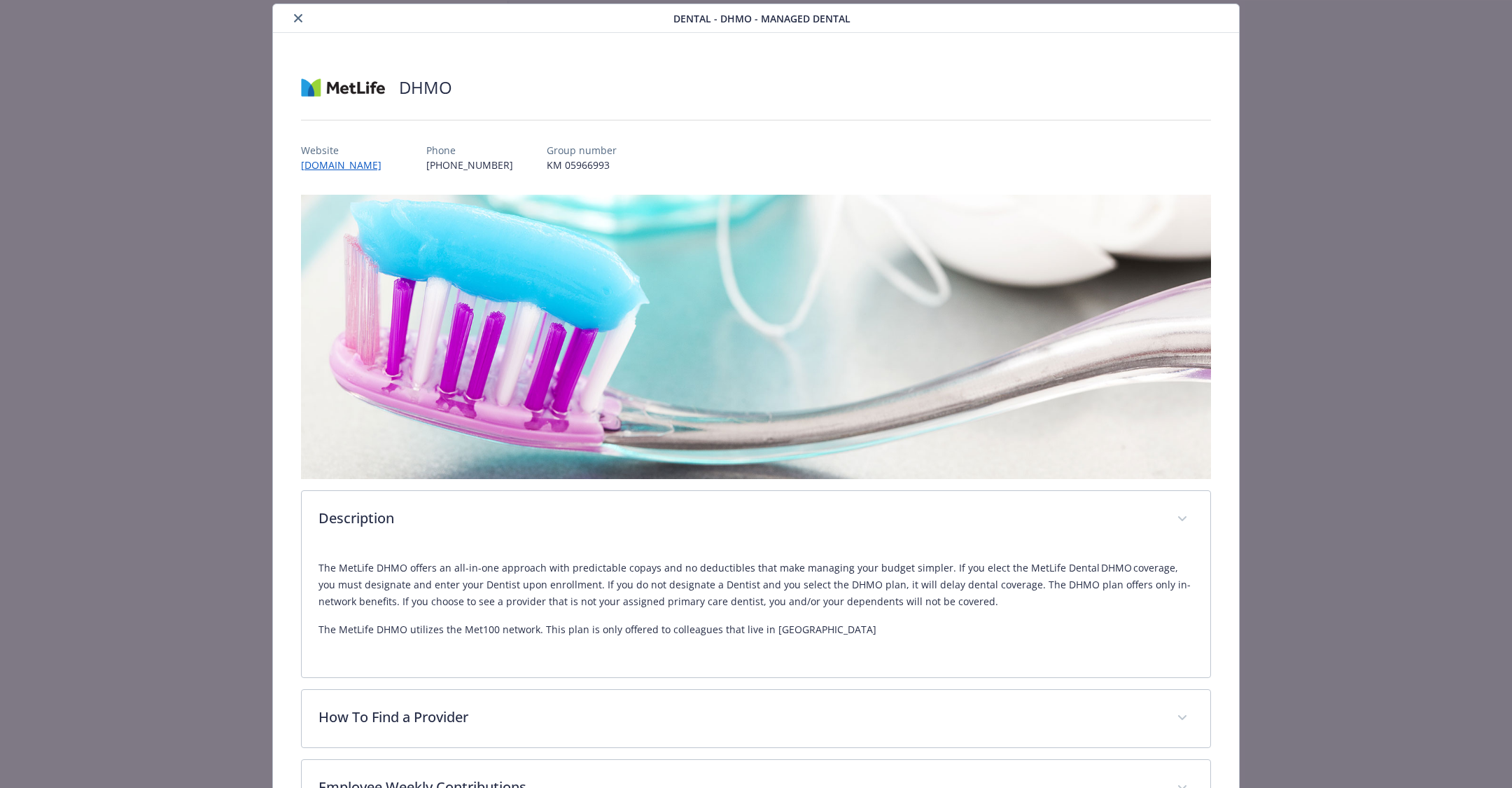
click at [1190, 12] on div "Dental - DHMO - Managed Dental" at bounding box center [755, 18] width 966 height 29
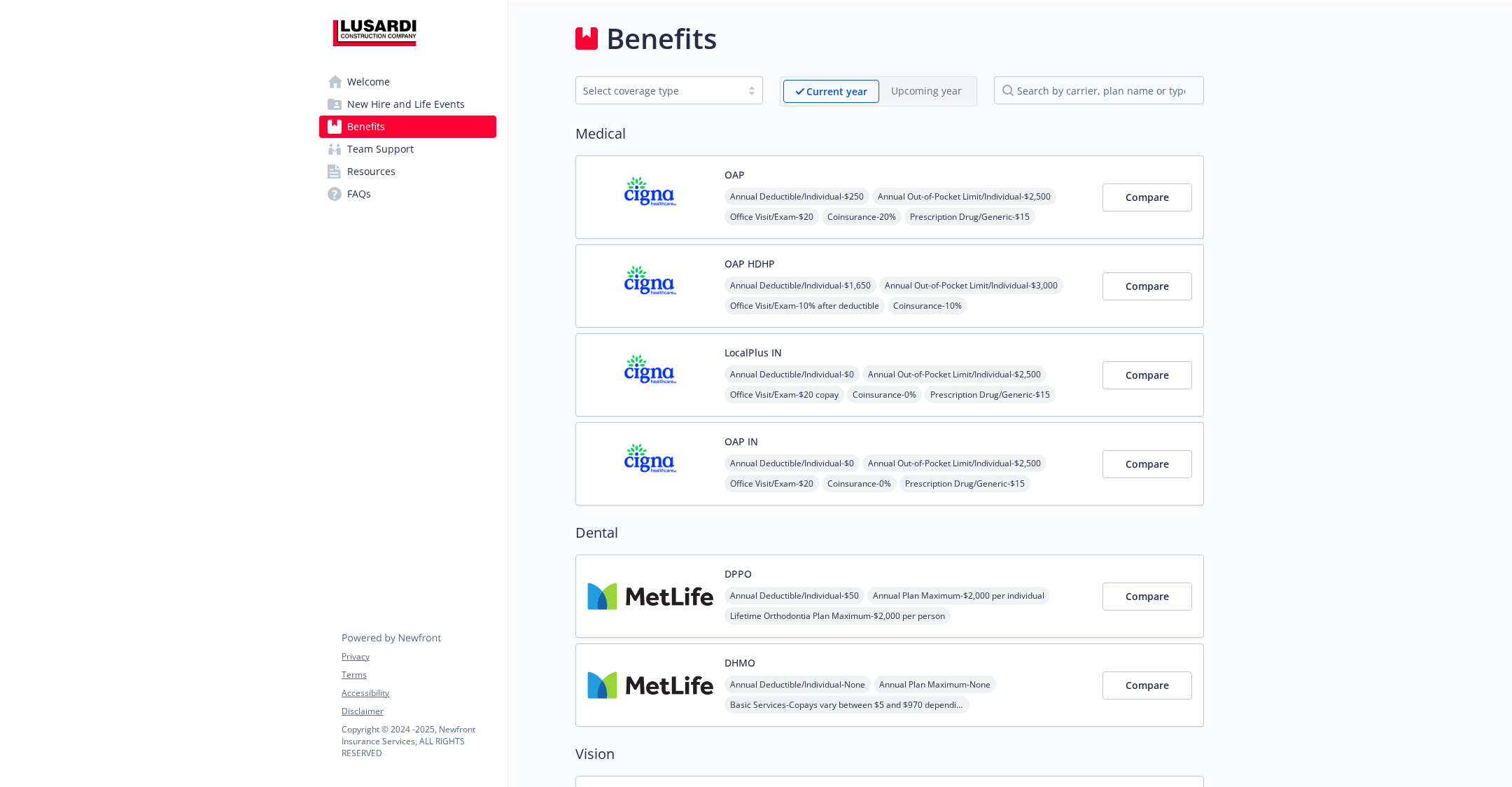
click at [666, 671] on img at bounding box center [650, 685] width 126 height 59
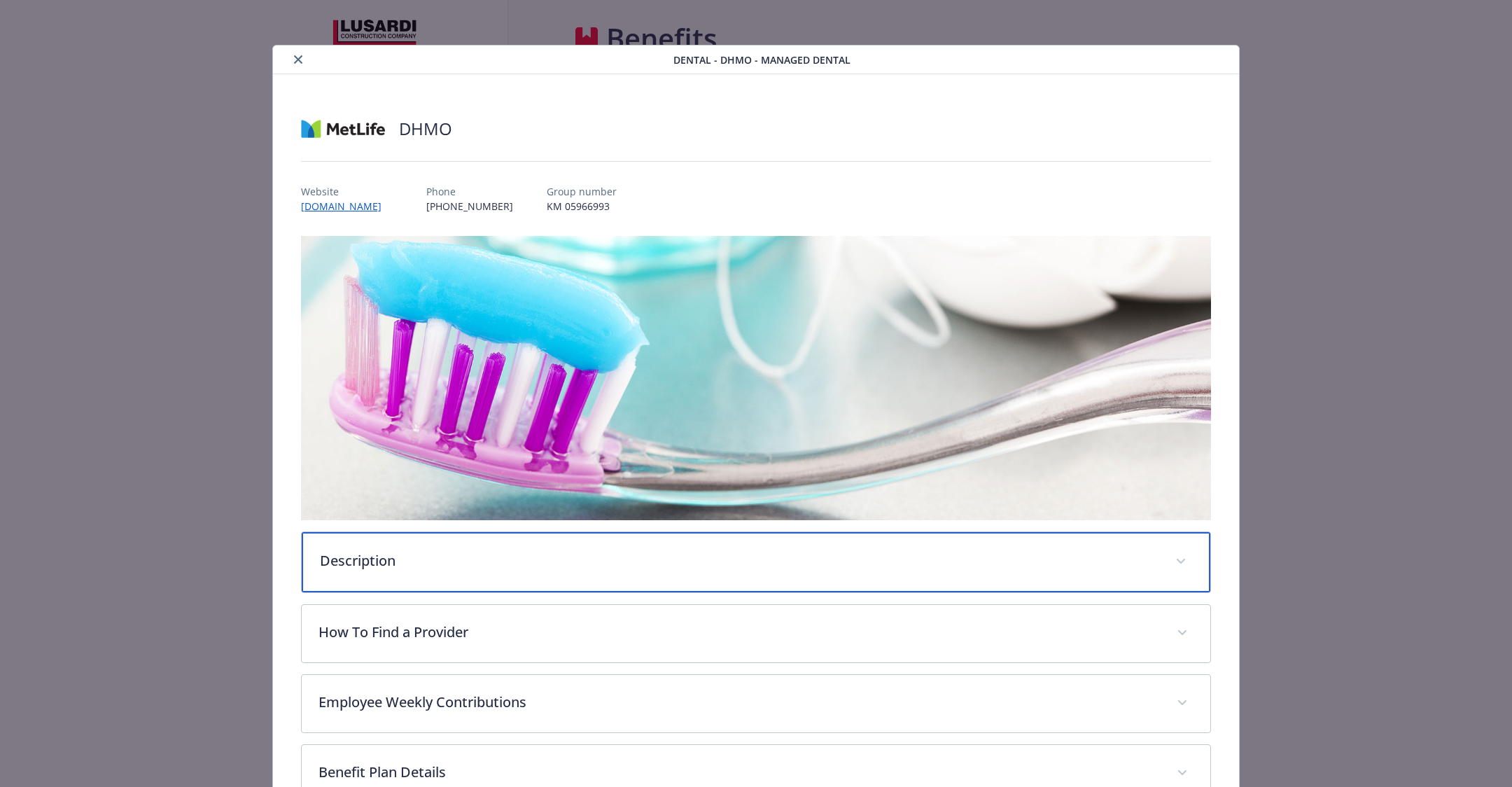
click at [756, 550] on p "Description" at bounding box center [739, 560] width 838 height 21
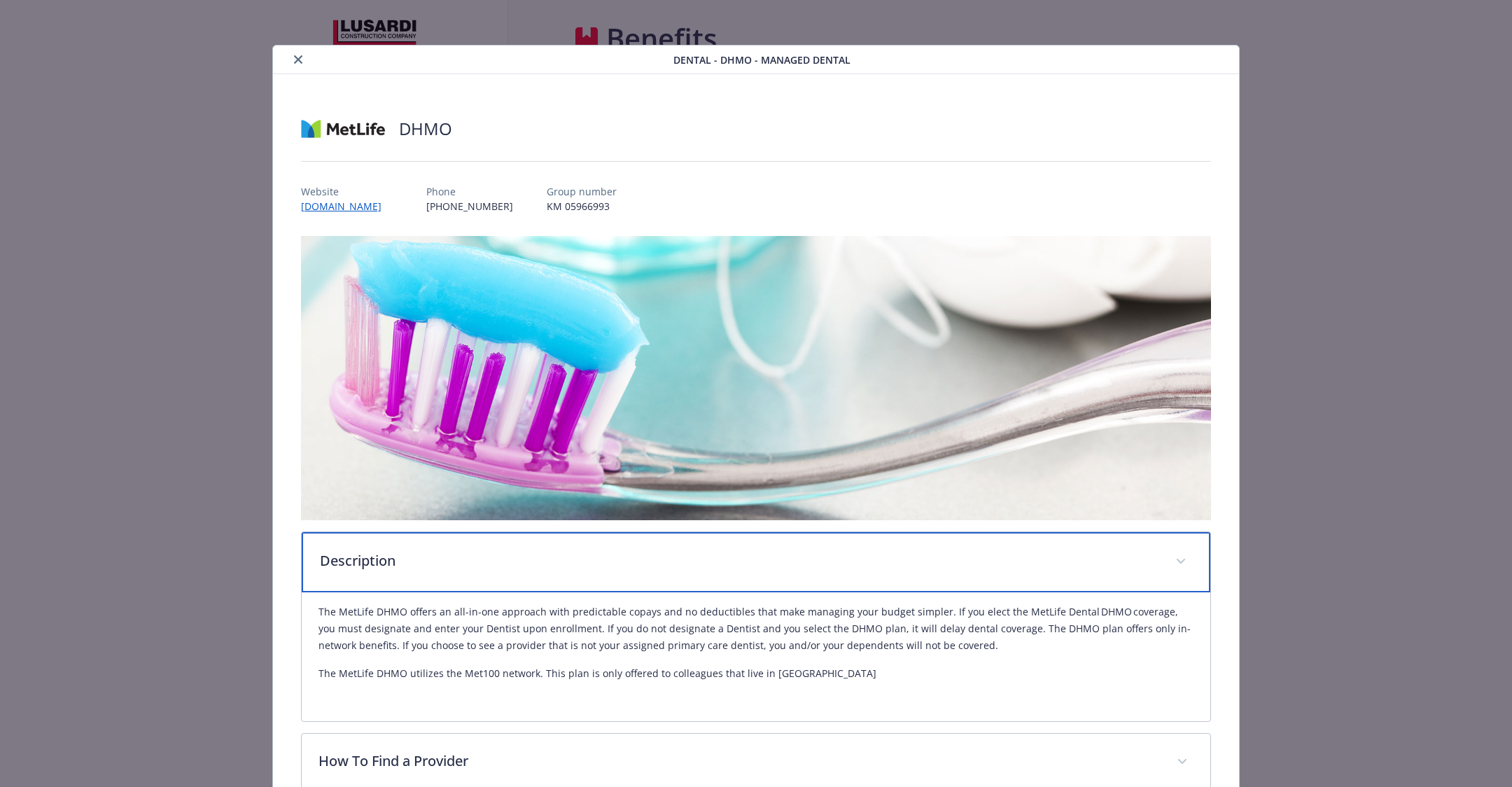
scroll to position [134, 0]
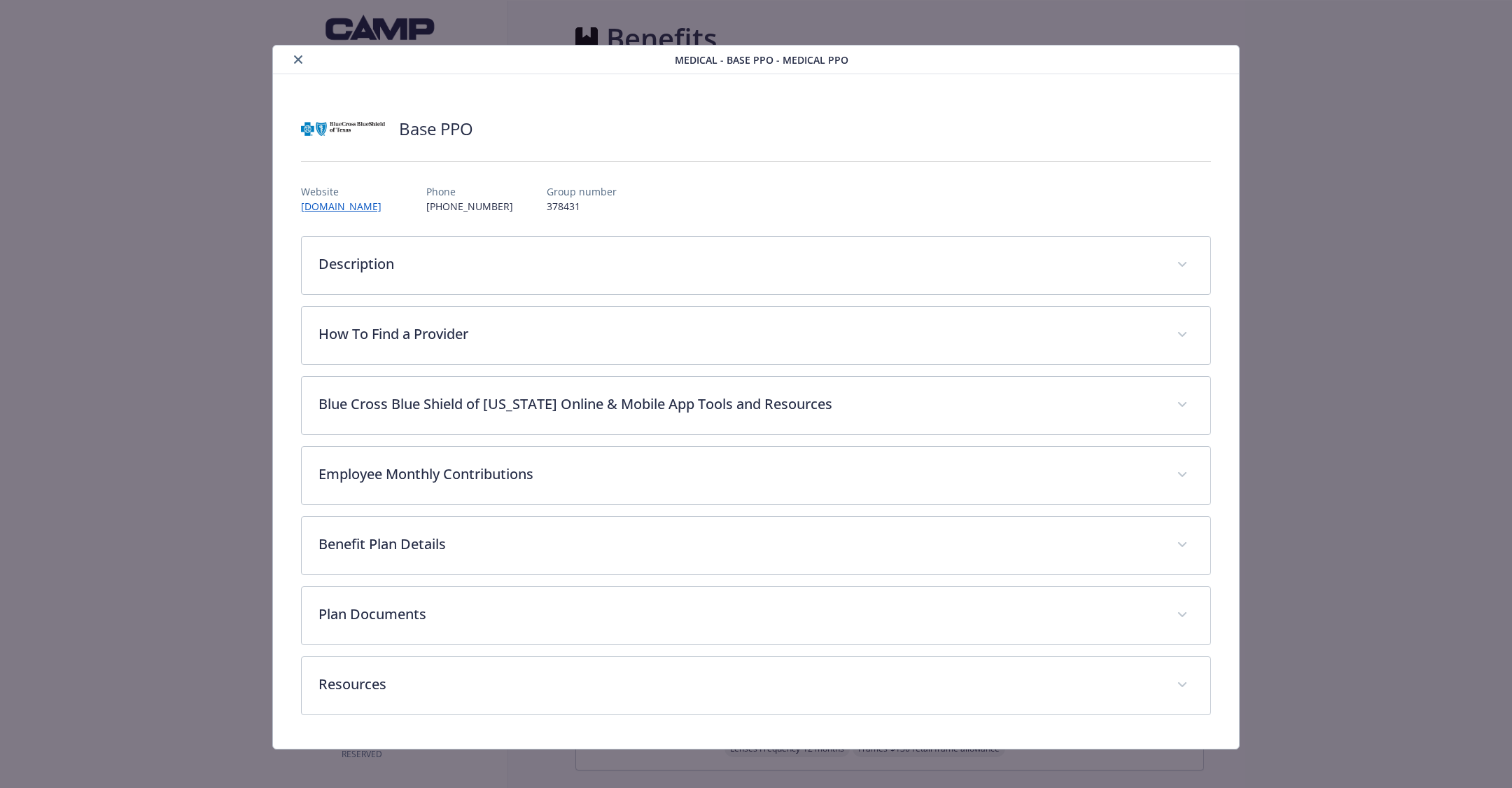
click at [285, 59] on div "details for plan Medical - Base PPO - Medical PPO" at bounding box center [477, 59] width 396 height 17
click at [296, 58] on icon "close" at bounding box center [298, 59] width 8 height 8
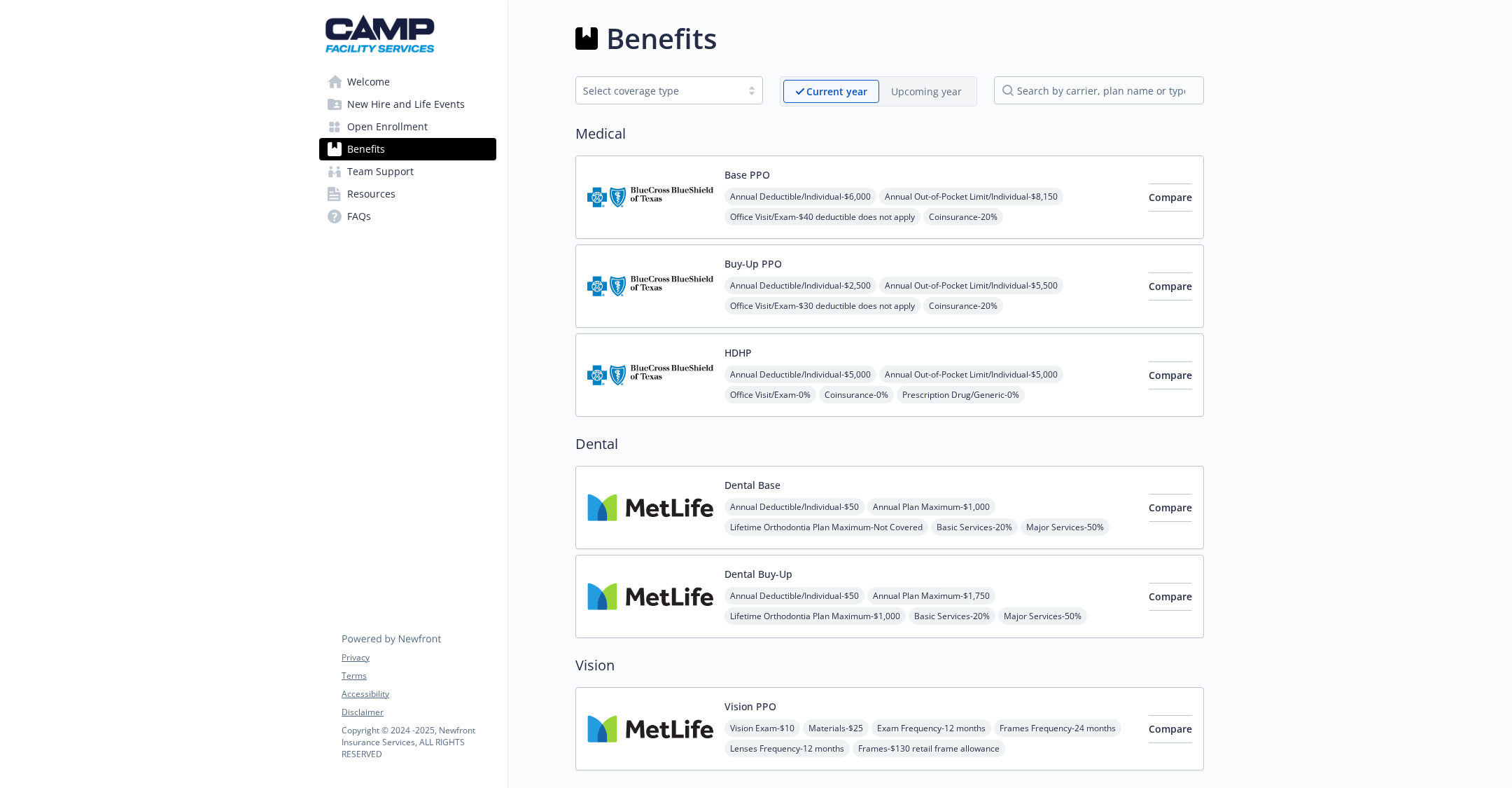
scroll to position [95, 0]
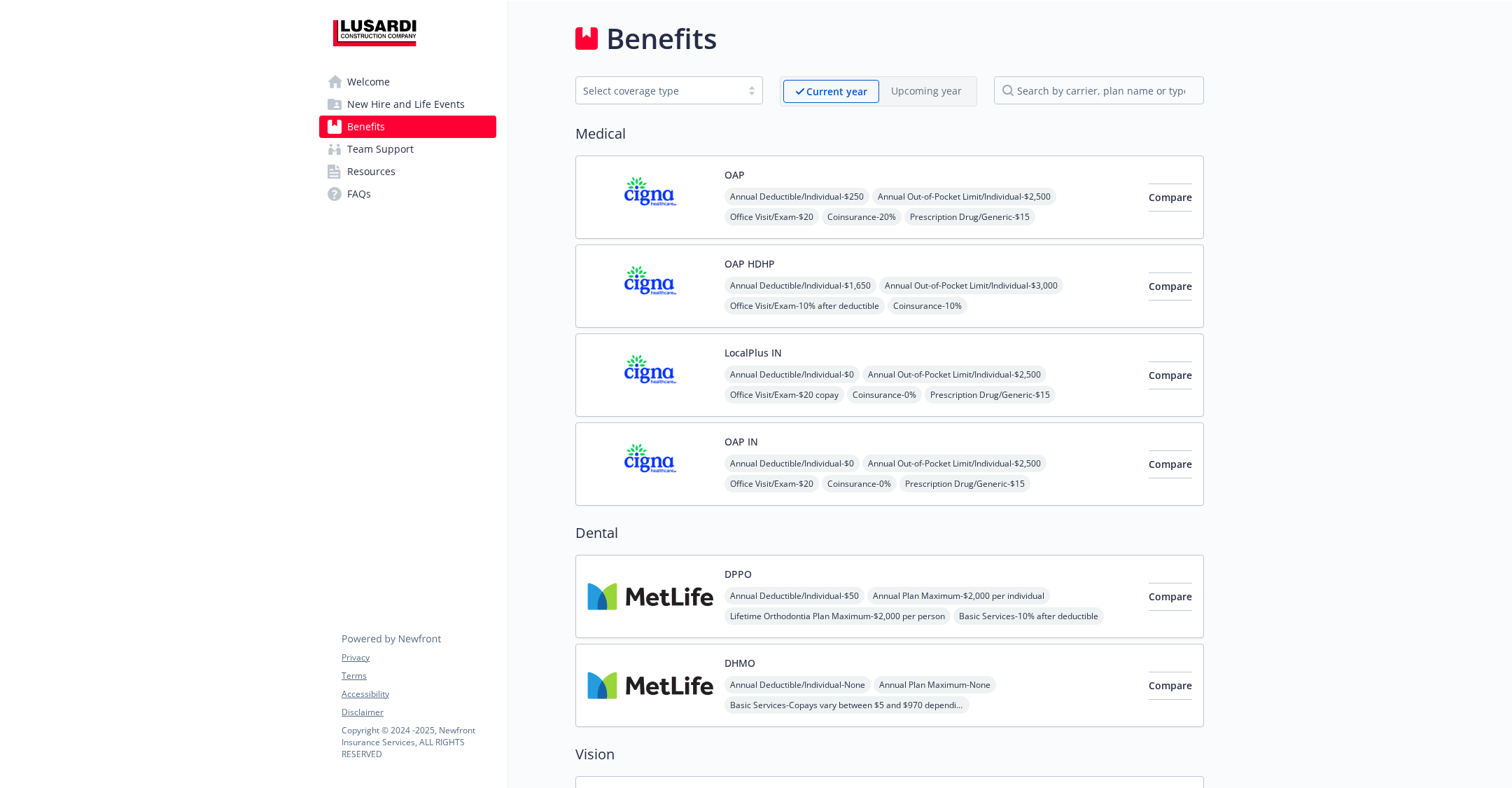
click at [666, 655] on img at bounding box center [650, 685] width 126 height 59
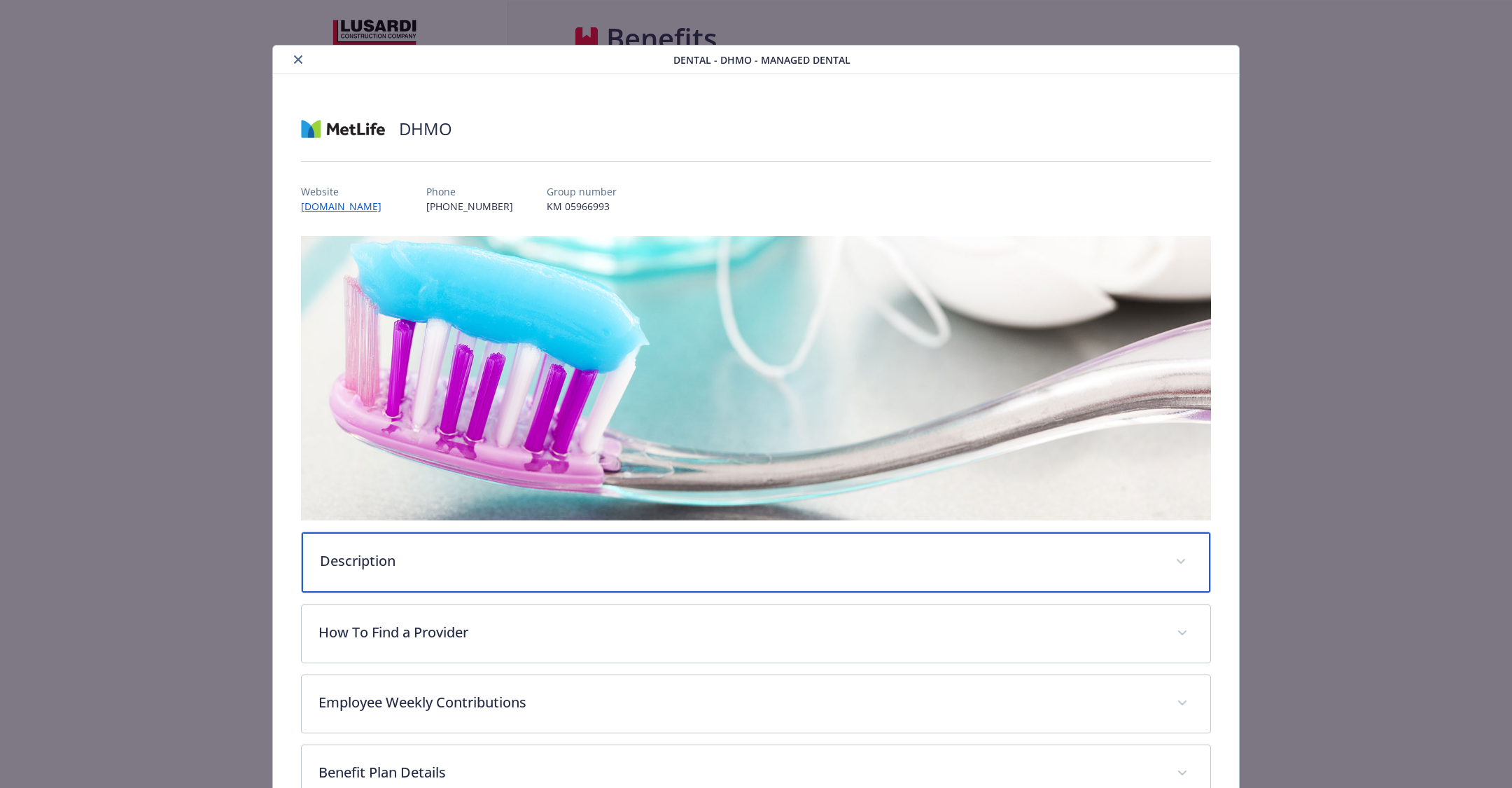
click at [405, 540] on div "Description" at bounding box center [755, 562] width 909 height 60
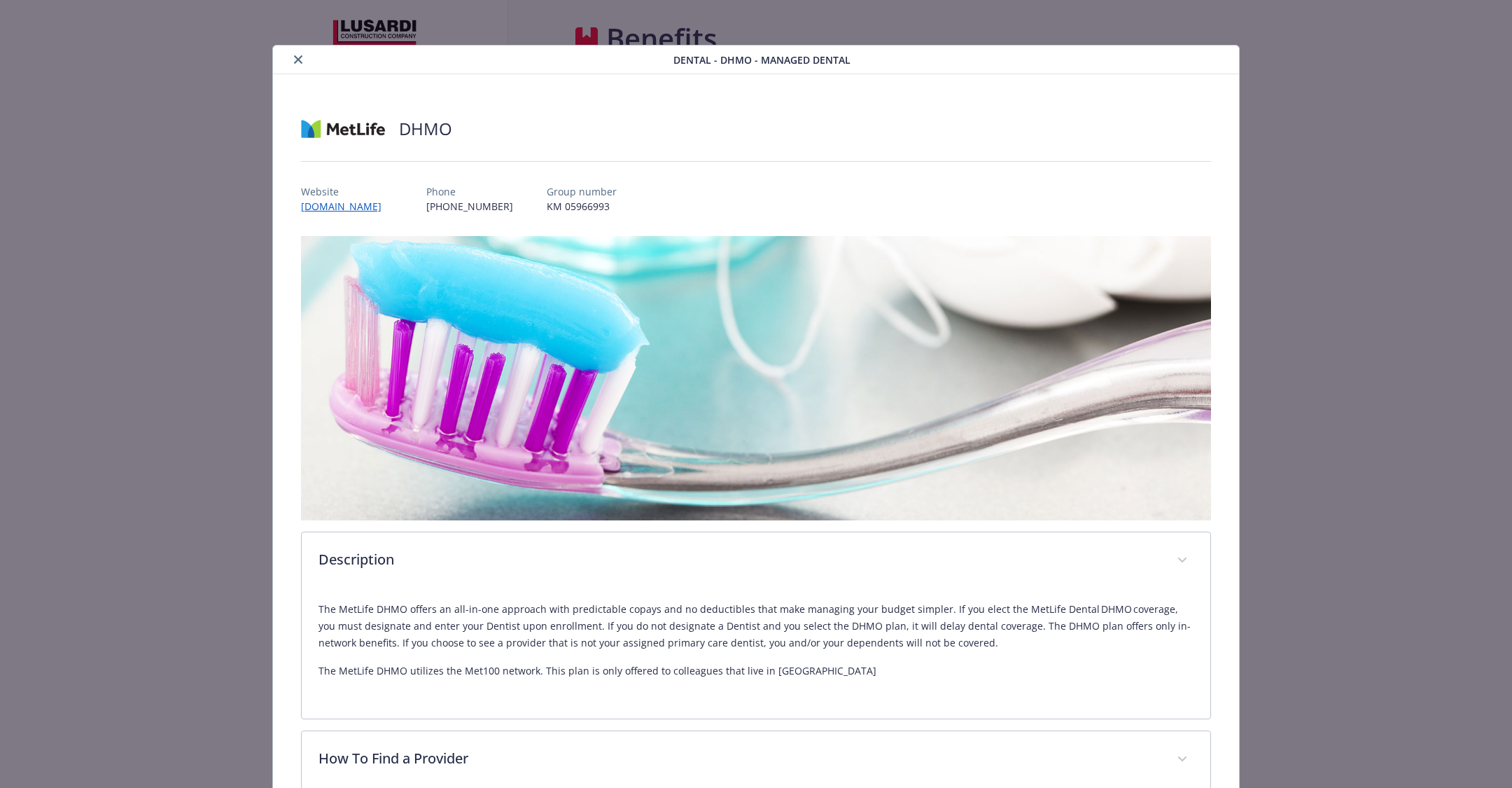
click at [289, 60] on button "close" at bounding box center [297, 59] width 17 height 17
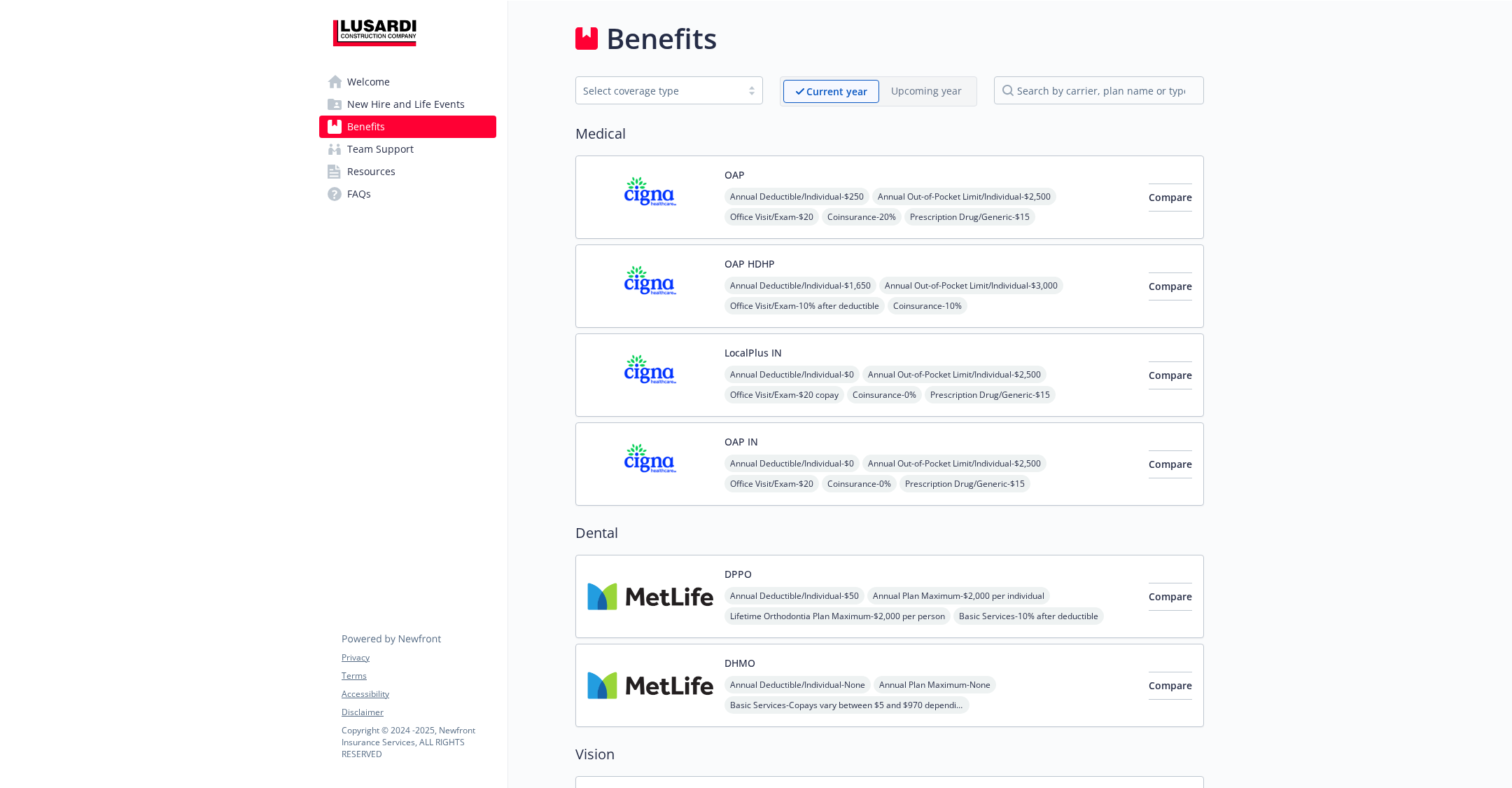
click at [682, 574] on img at bounding box center [650, 596] width 126 height 59
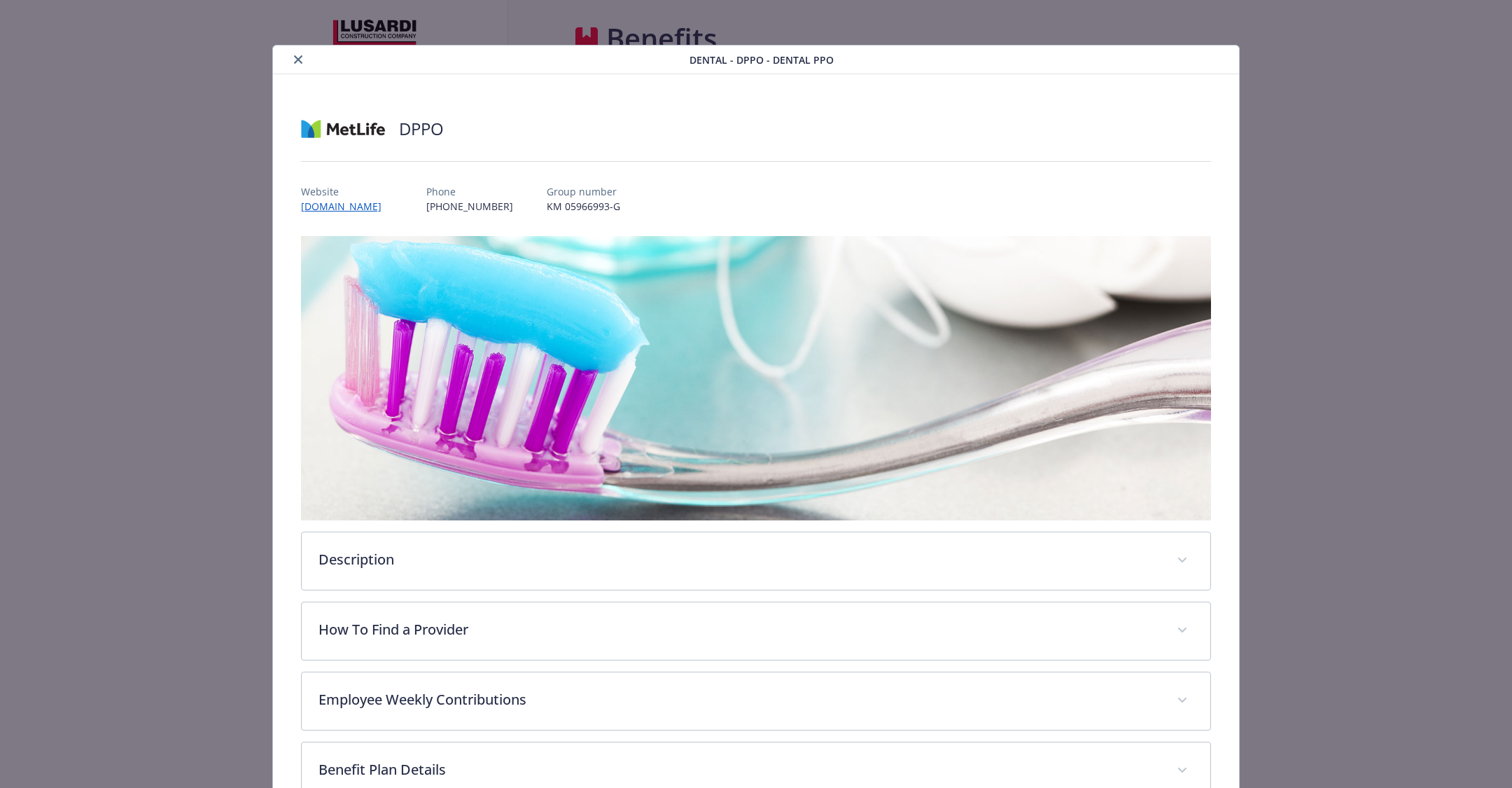
scroll to position [42, 0]
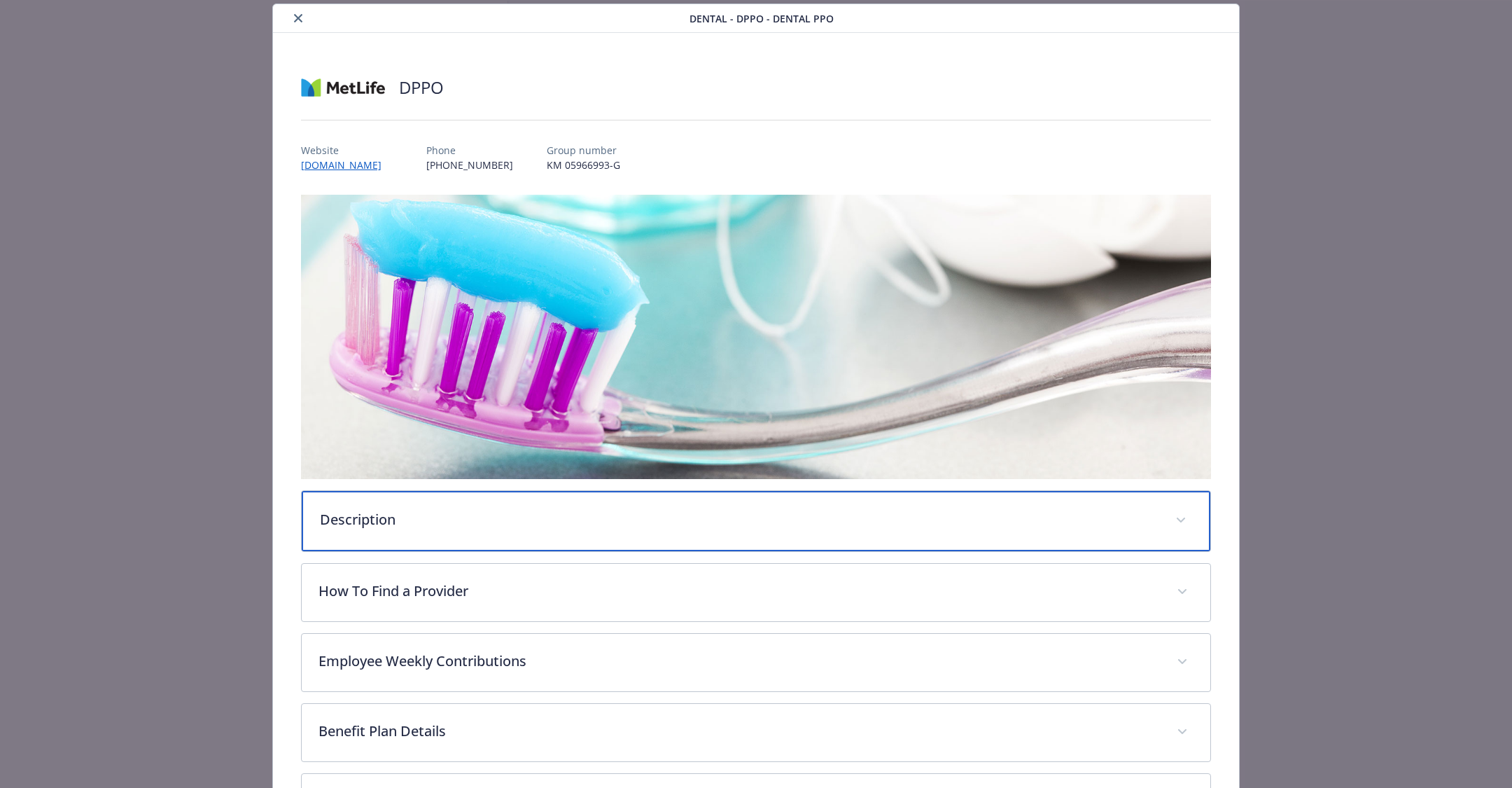
click at [633, 528] on div "Description" at bounding box center [755, 520] width 909 height 60
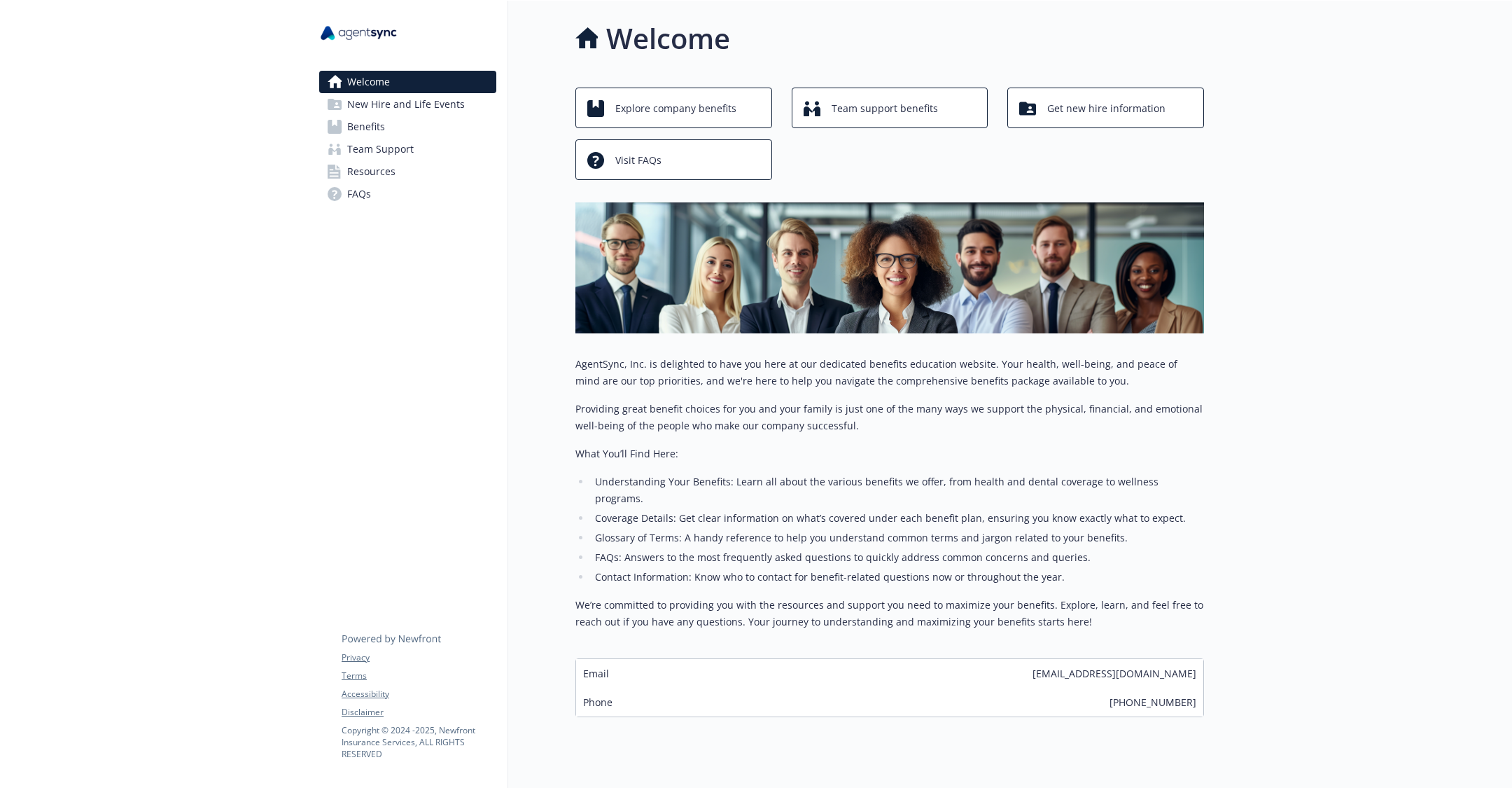
click at [378, 126] on span "Benefits" at bounding box center [366, 127] width 38 height 23
